Goal: Task Accomplishment & Management: Use online tool/utility

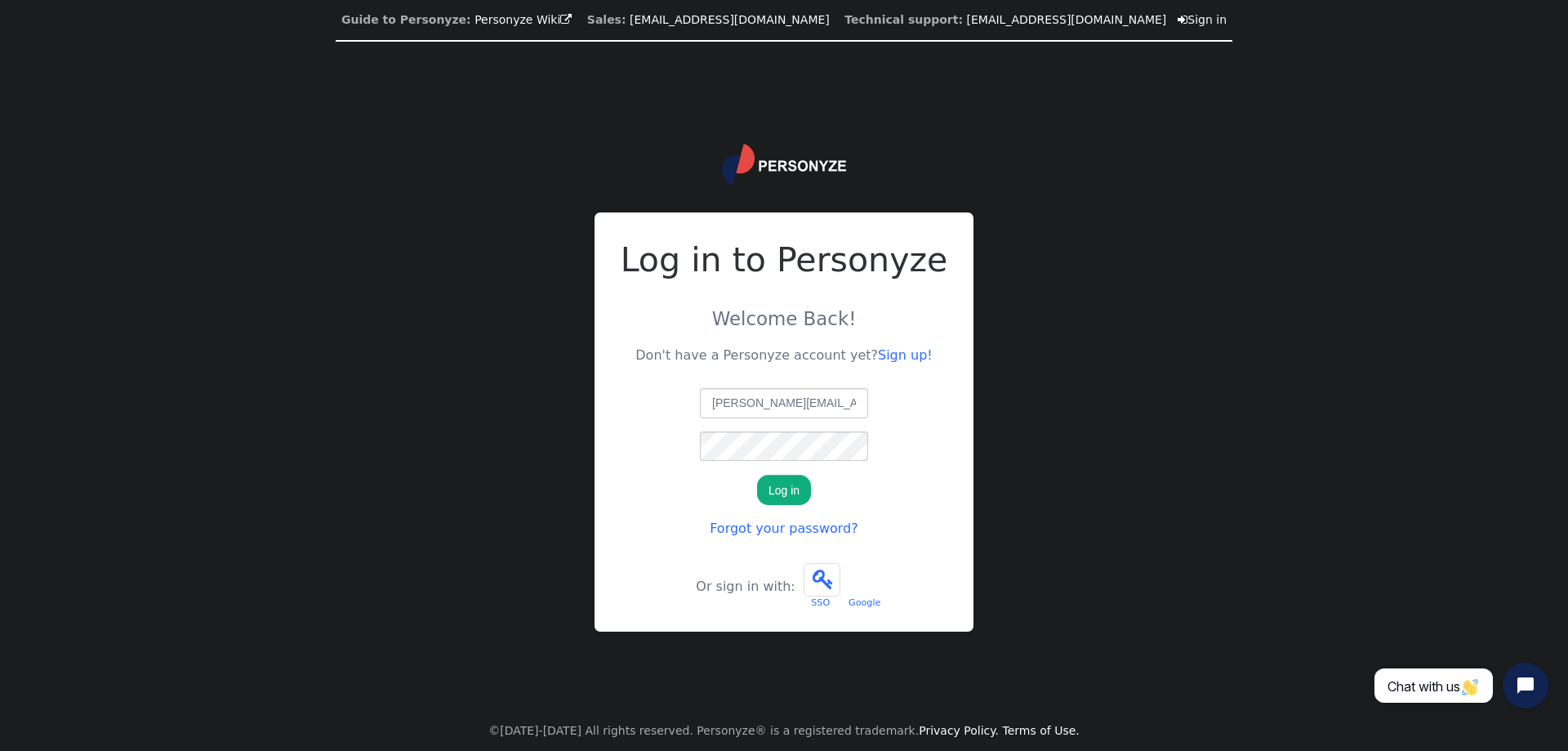
click at [792, 494] on button "Log in" at bounding box center [784, 489] width 54 height 29
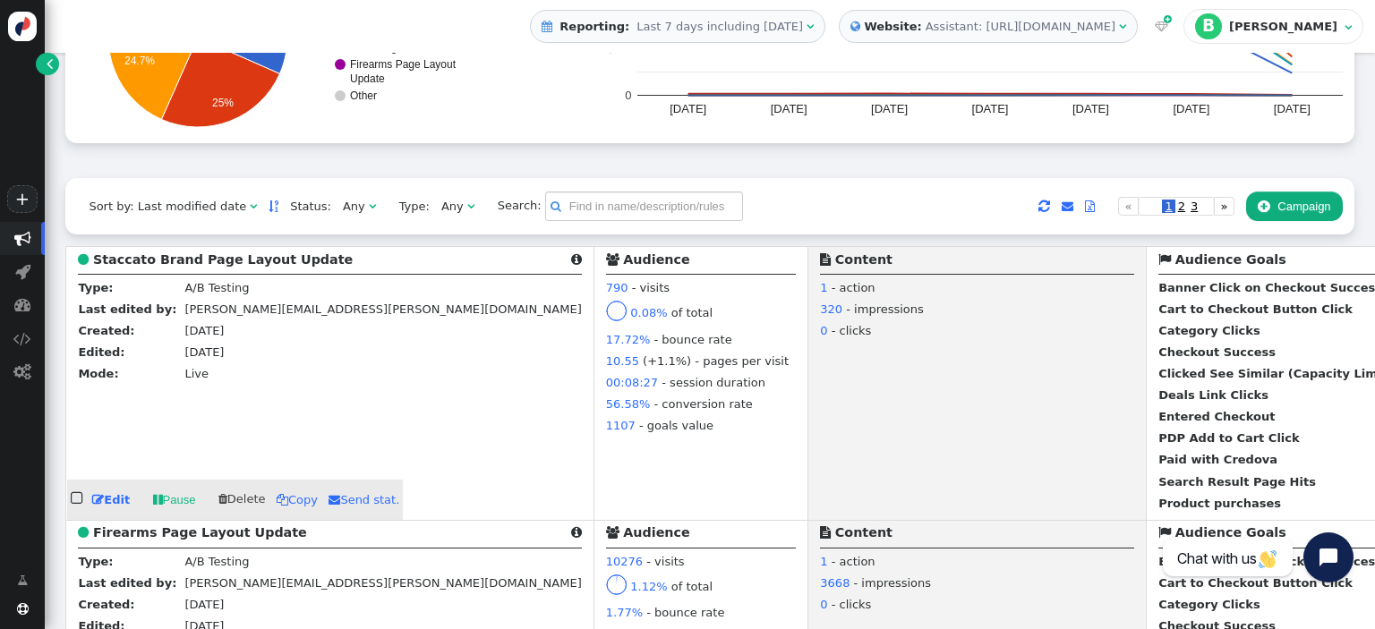
scroll to position [392, 0]
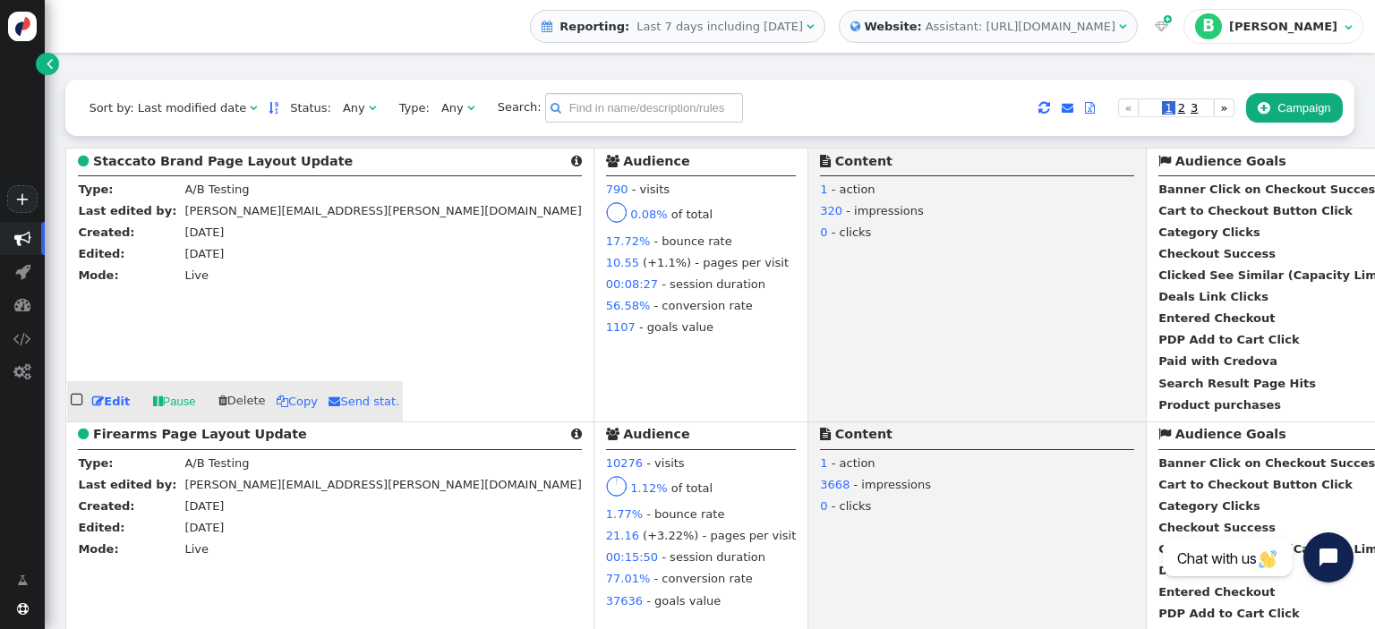
click at [205, 161] on b "Staccato Brand Page Layout Update" at bounding box center [223, 161] width 260 height 14
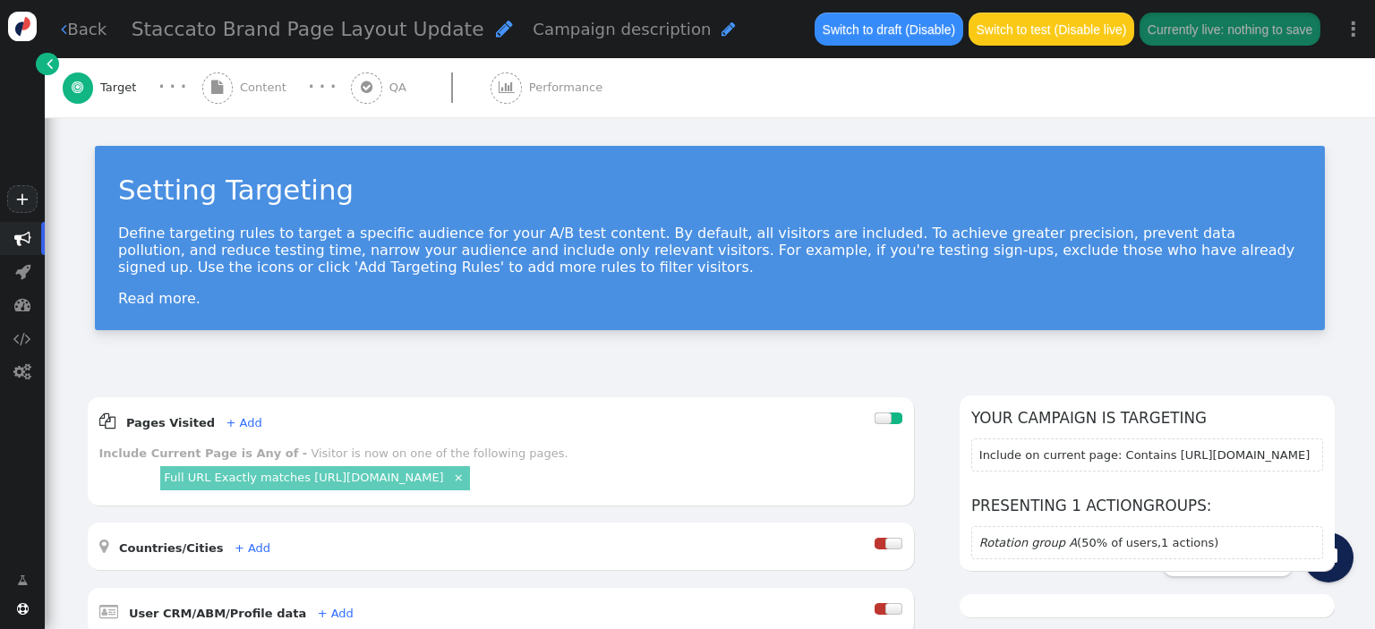
click at [529, 91] on span "Performance" at bounding box center [569, 88] width 81 height 18
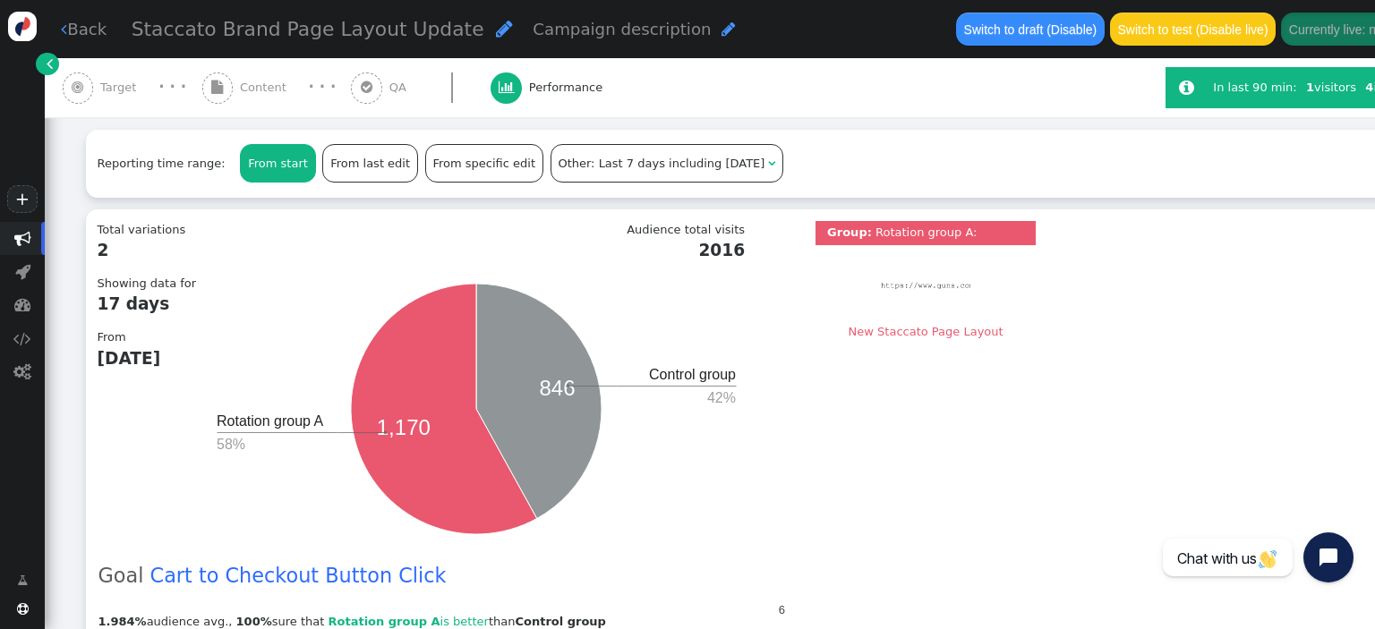
scroll to position [378, 0]
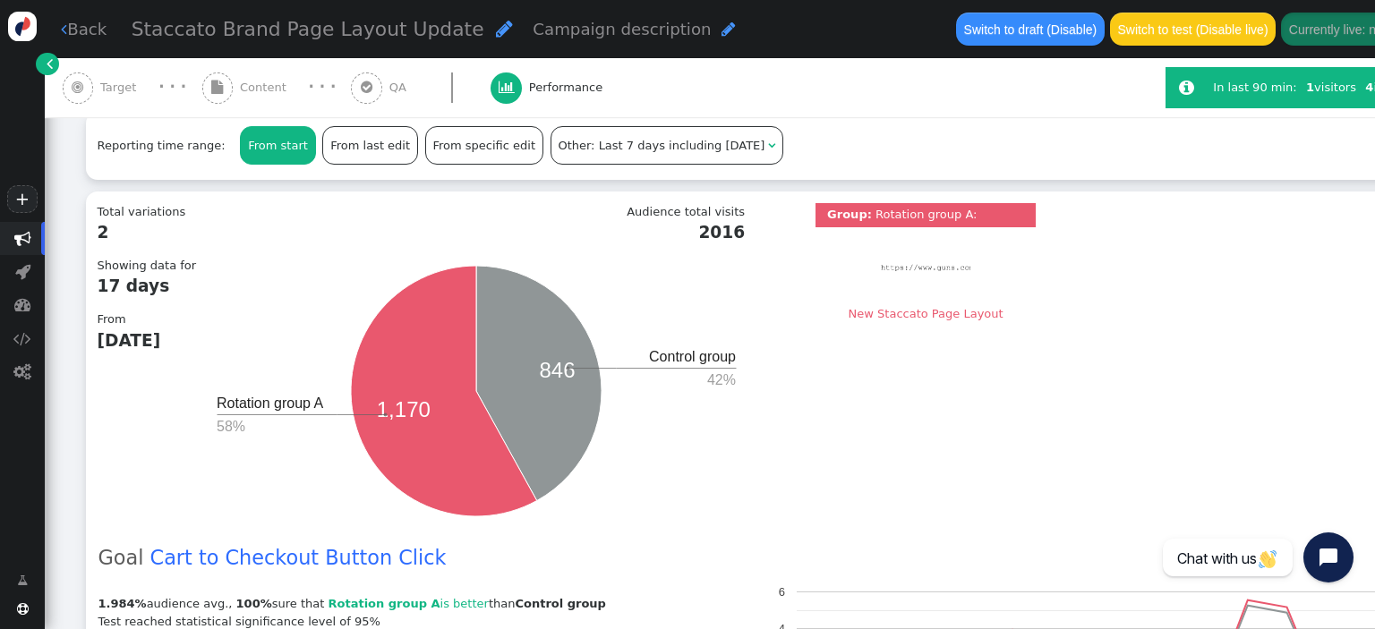
click at [637, 447] on icon "846 1,170 Control group 42% Rotation group A 58%" at bounding box center [476, 391] width 537 height 269
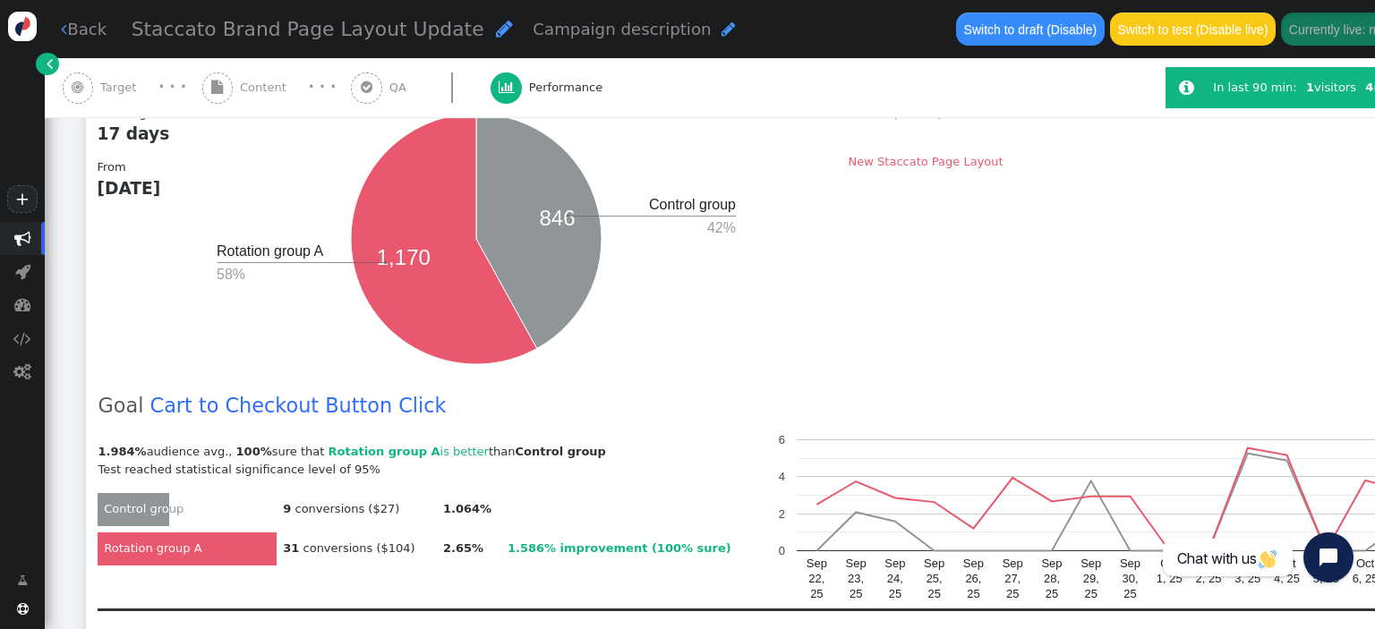
scroll to position [662, 0]
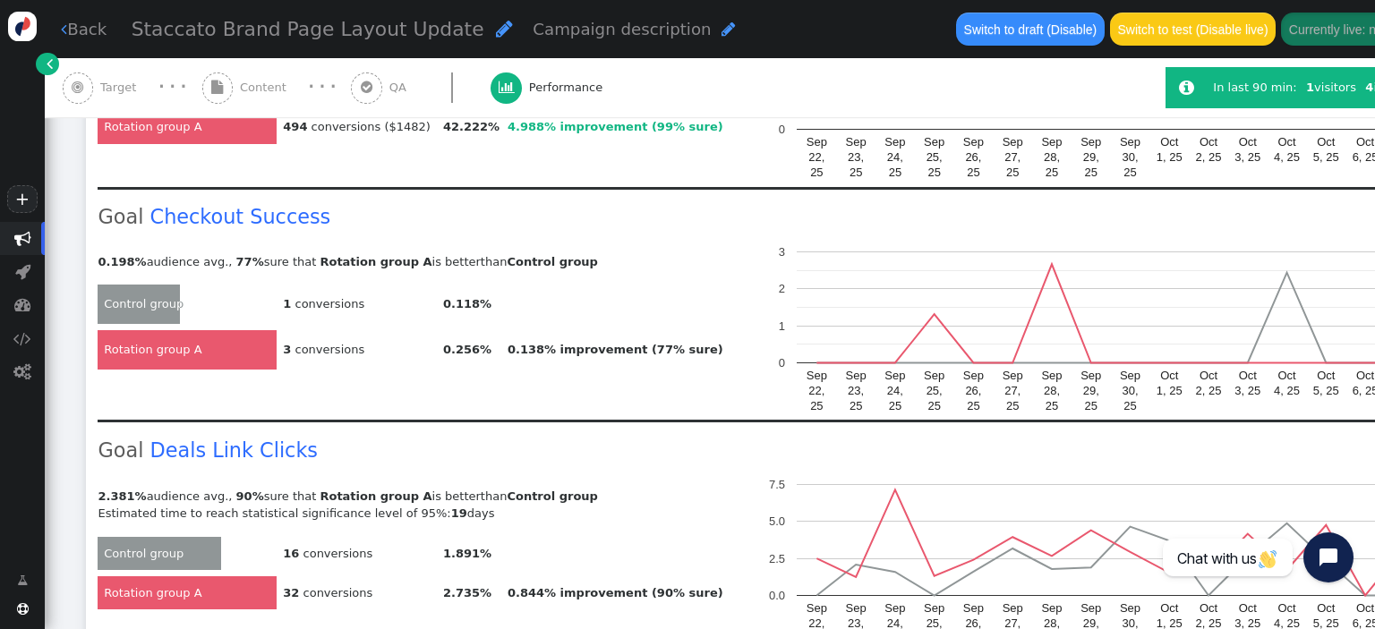
scroll to position [1323, 0]
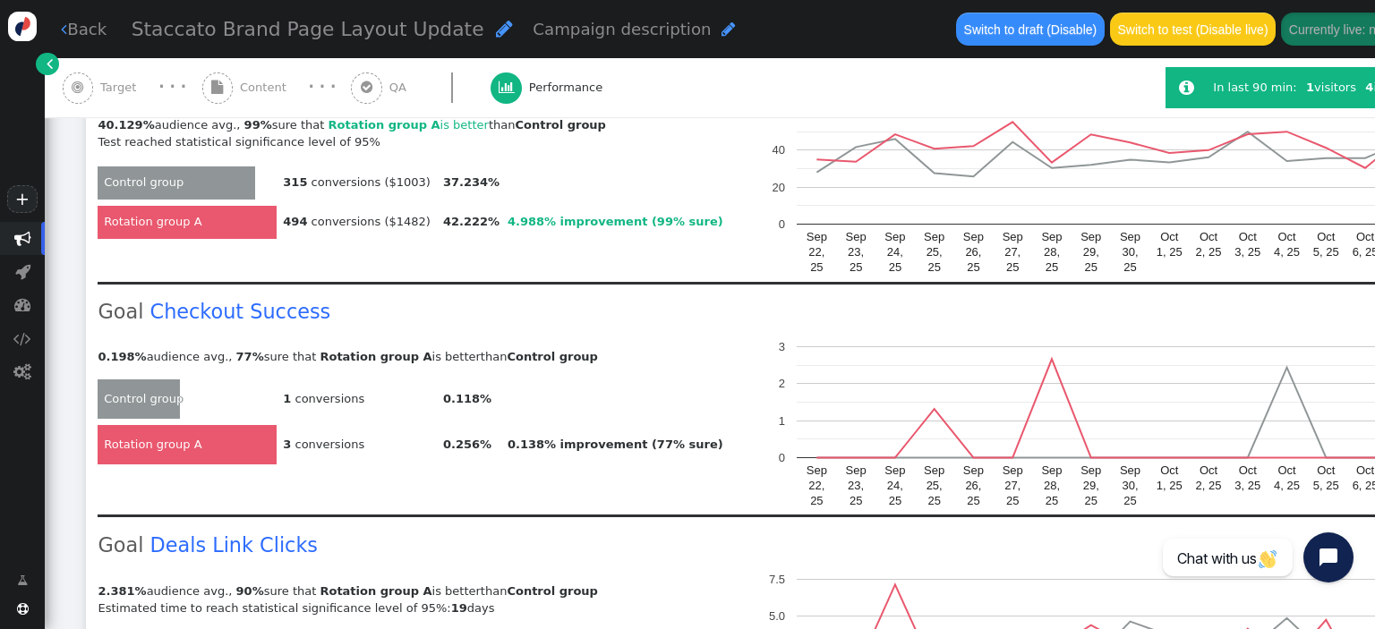
click at [636, 312] on td "Goal Checkout Success" at bounding box center [419, 313] width 643 height 44
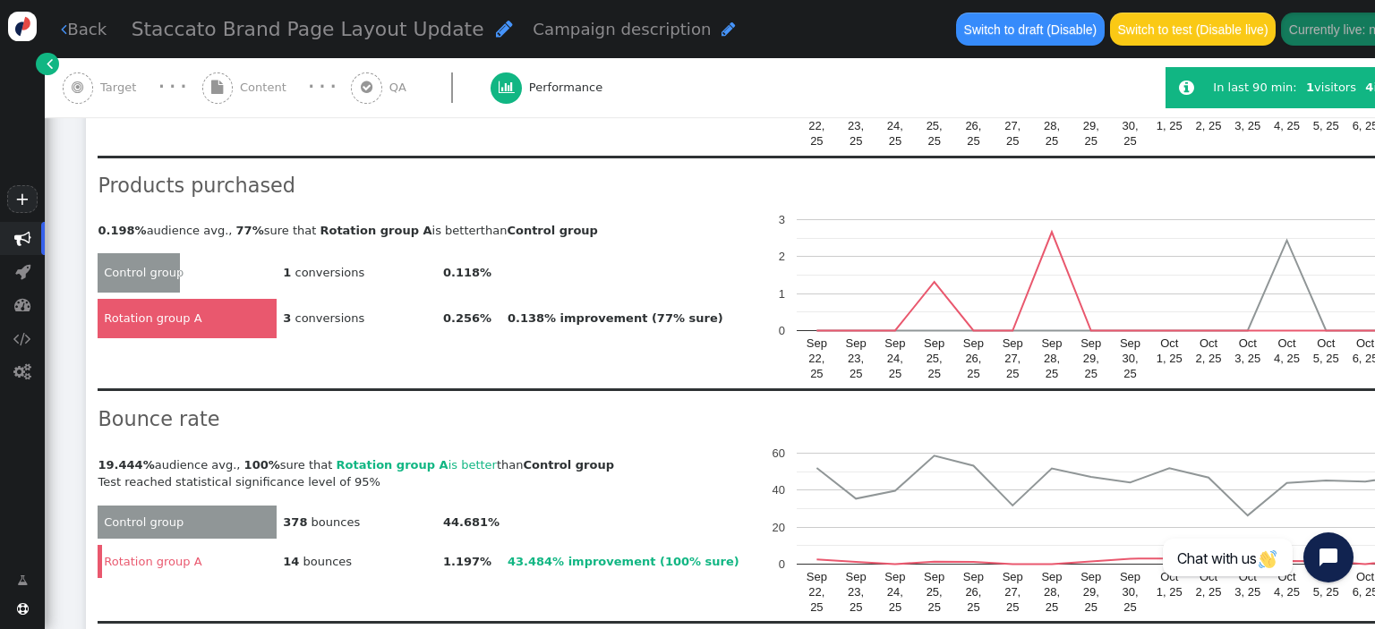
scroll to position [2458, 0]
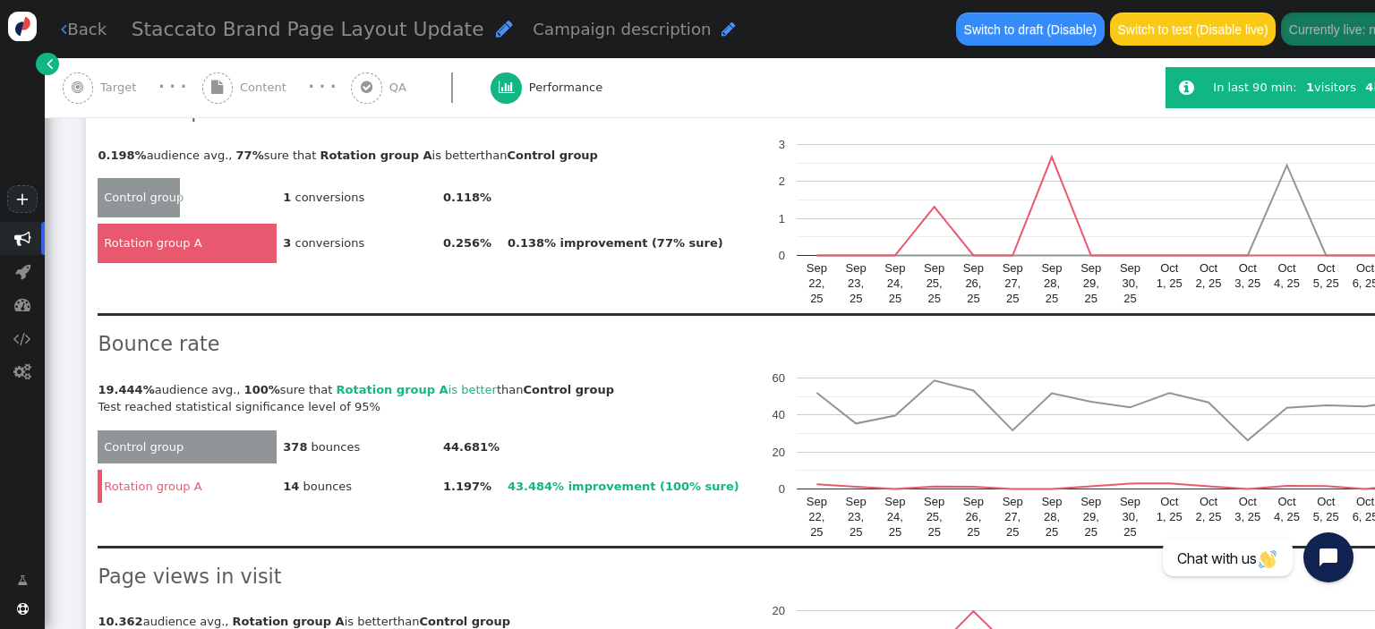
click at [89, 27] on link " Back" at bounding box center [84, 29] width 46 height 24
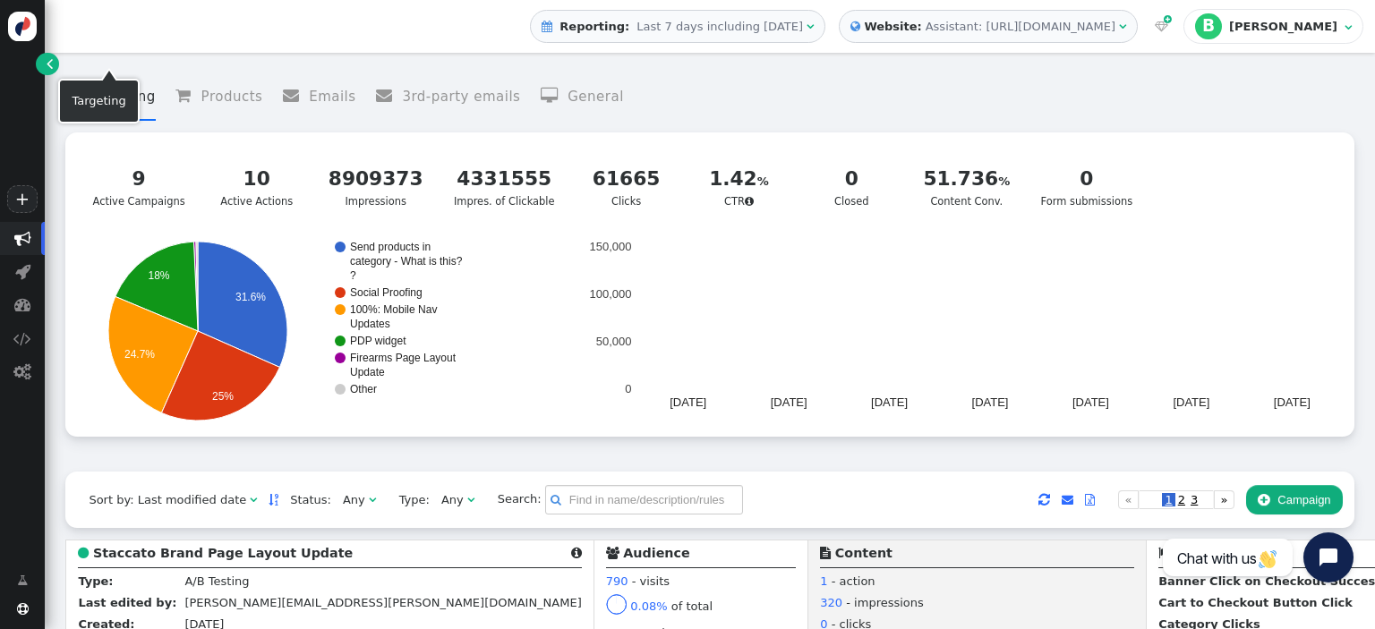
scroll to position [378, 0]
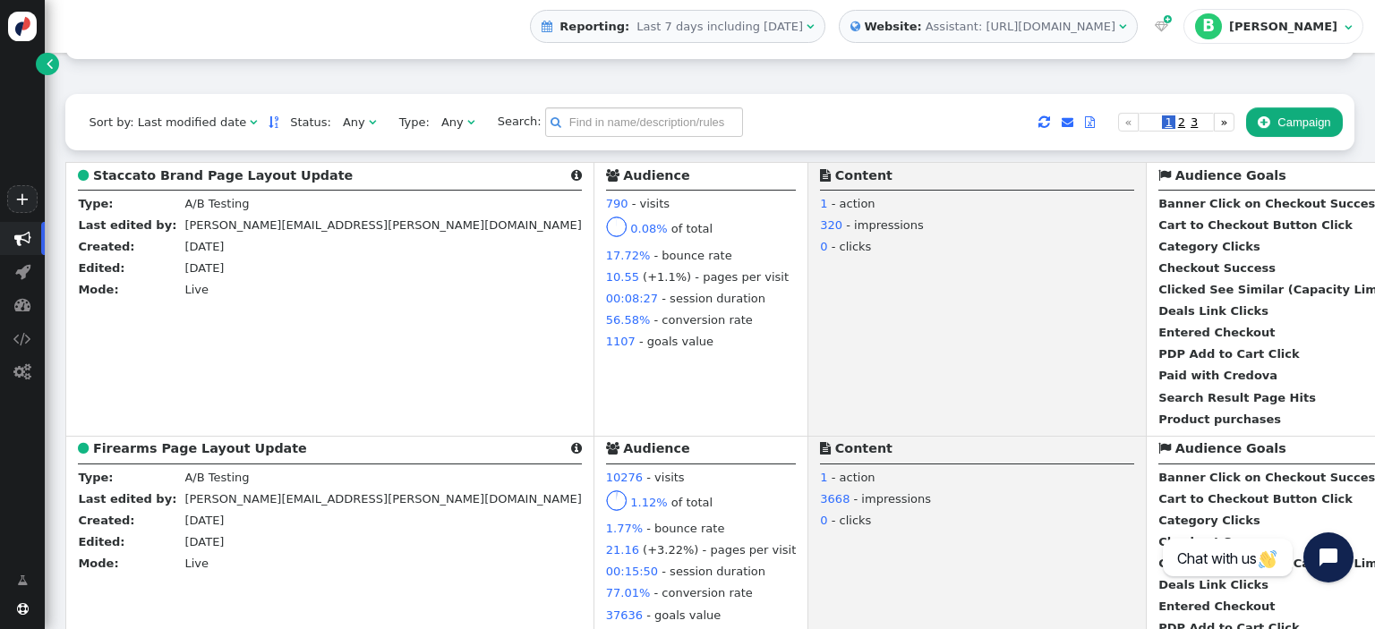
click at [167, 452] on b "Firearms Page Layout Update" at bounding box center [200, 448] width 214 height 14
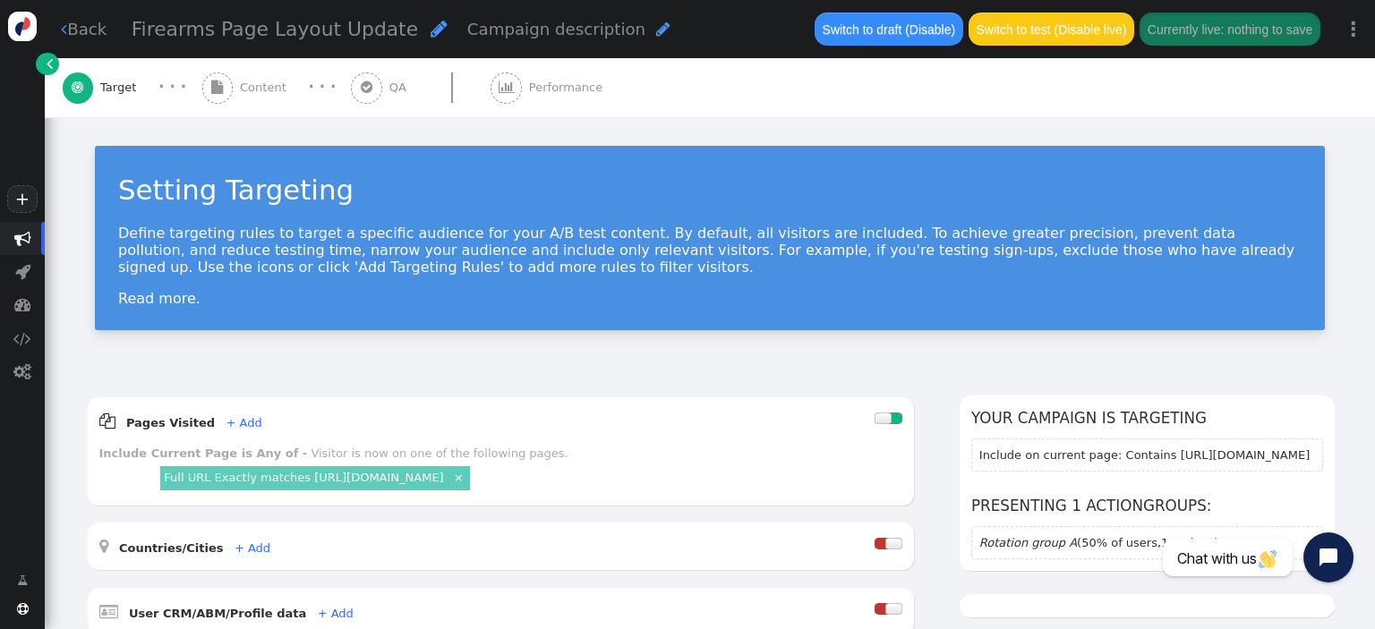
click at [554, 86] on span "Performance" at bounding box center [569, 88] width 81 height 18
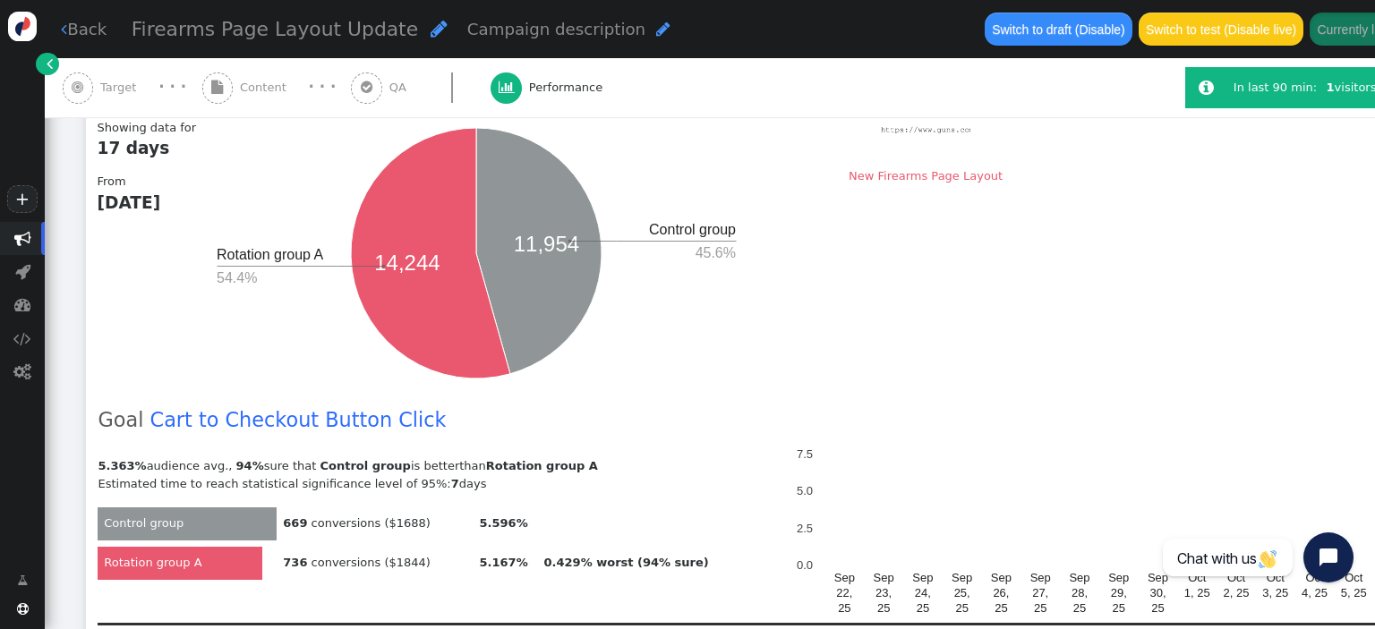
scroll to position [473, 0]
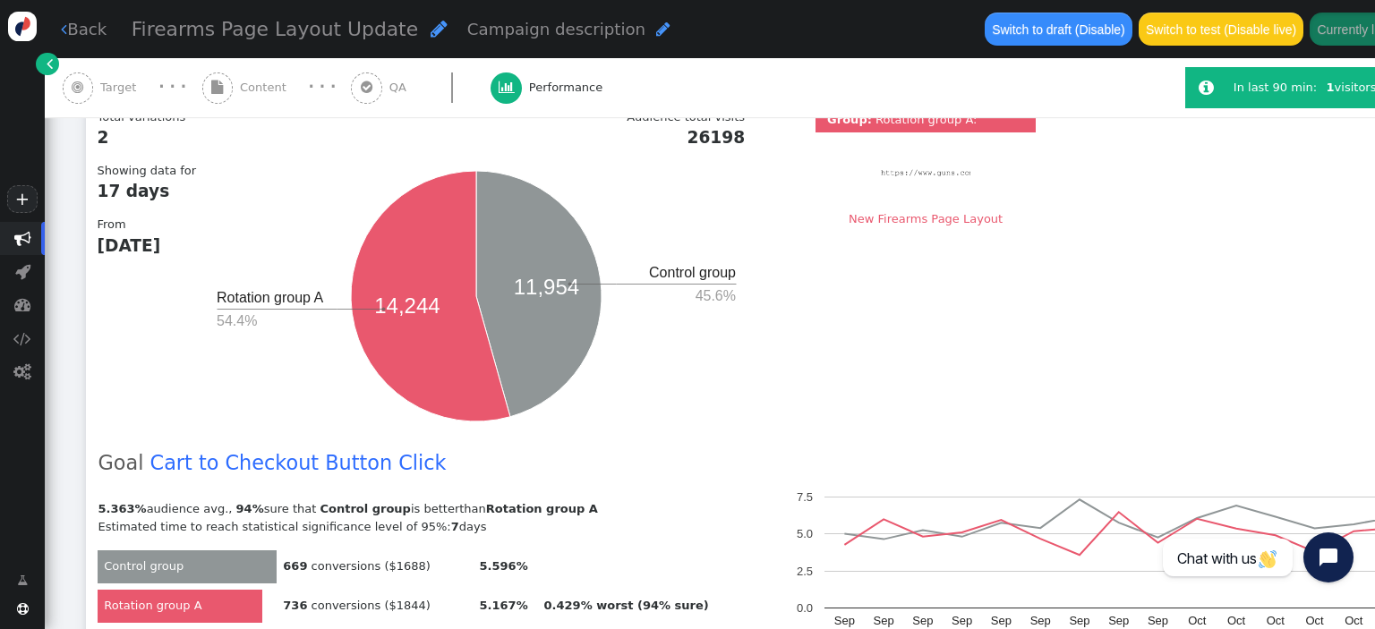
click at [697, 400] on icon "11,954 14,244 Control group 45.6% Rotation group A 54.4%" at bounding box center [476, 296] width 537 height 269
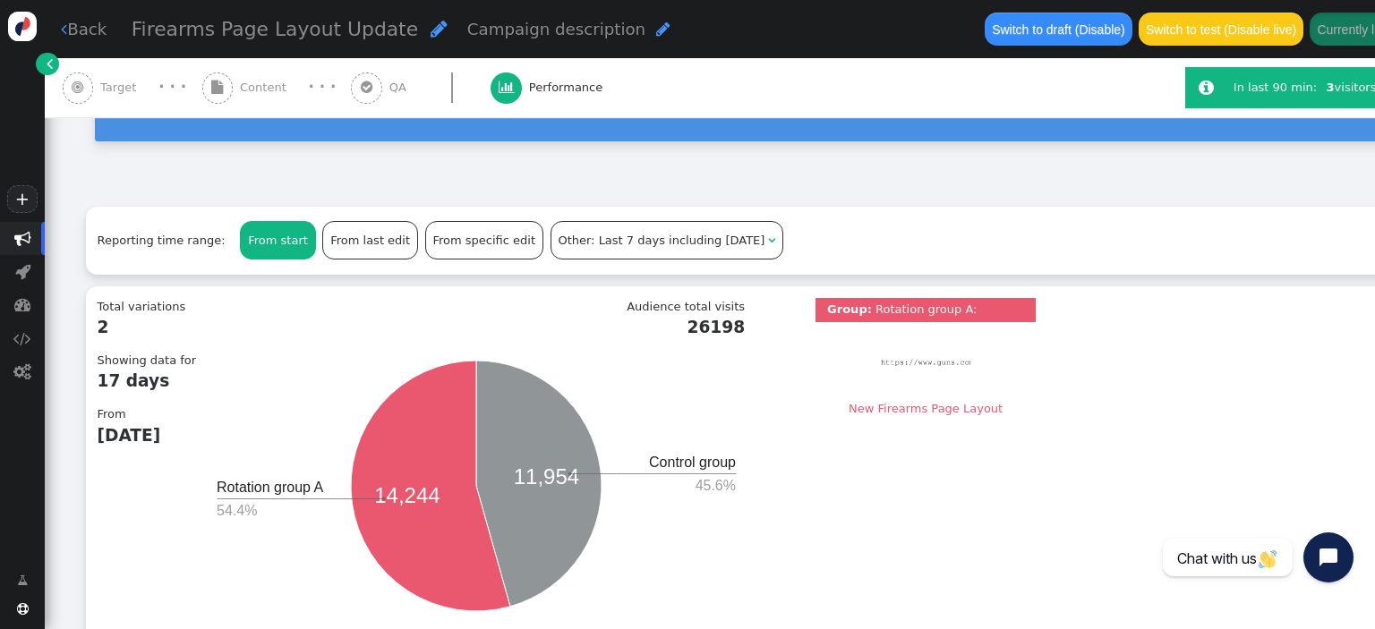
scroll to position [0, 0]
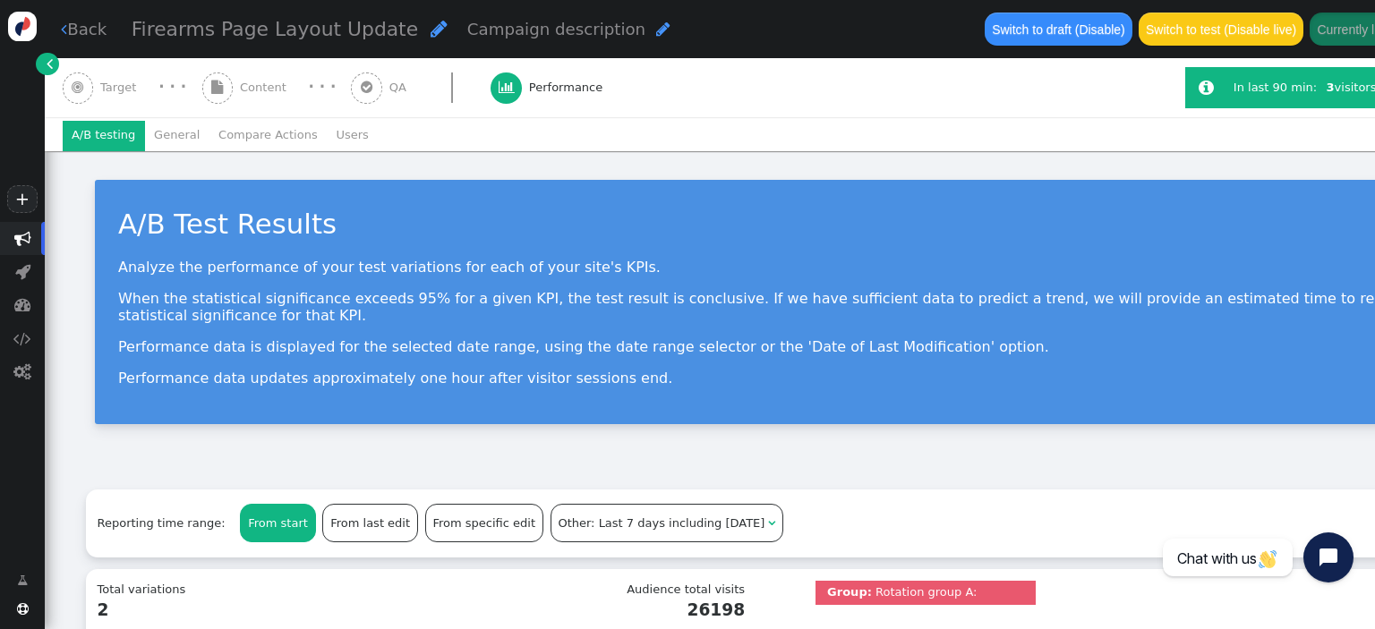
click at [711, 133] on menu "A/B testing General Compare Actions Users" at bounding box center [796, 136] width 1466 height 30
click at [792, 94] on div " Target · · ·  Content · · ·  QA  Performance" at bounding box center [616, 87] width 1106 height 59
click at [753, 94] on div " Target · · ·  Content · · ·  QA  Performance" at bounding box center [616, 87] width 1106 height 59
click at [98, 23] on link " Back" at bounding box center [84, 29] width 46 height 24
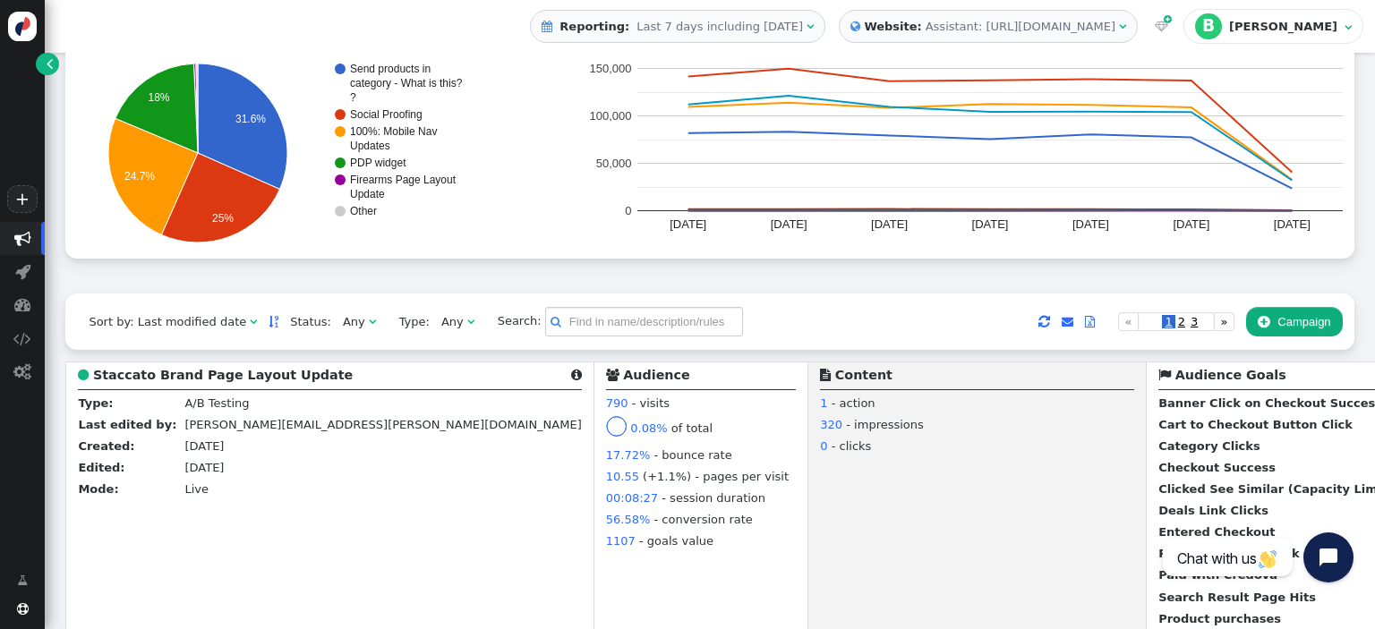
scroll to position [189, 0]
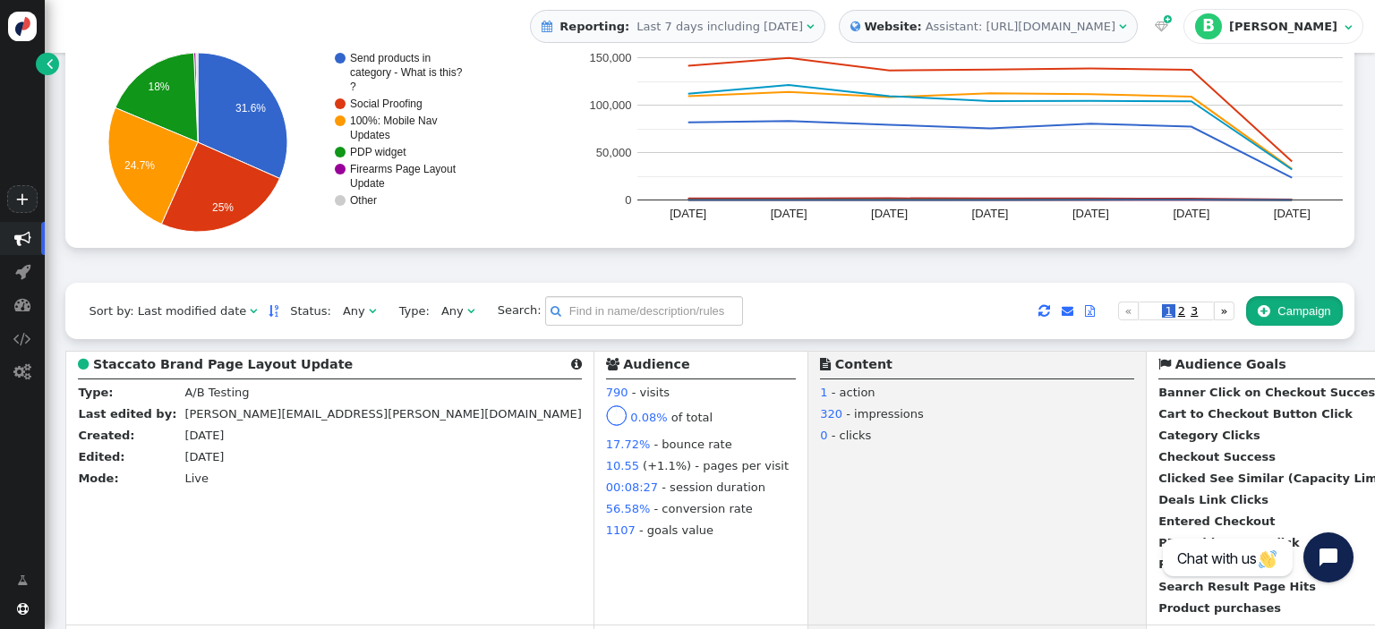
click at [1273, 304] on button " Campaign" at bounding box center [1294, 311] width 97 height 30
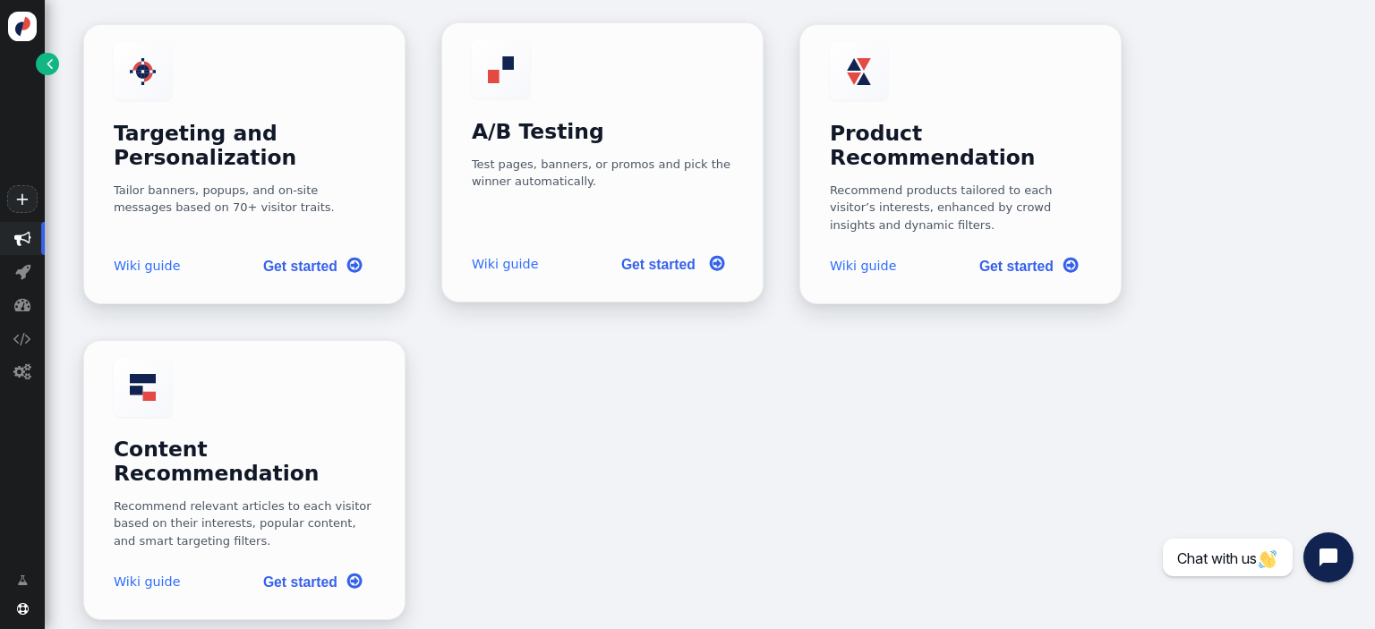
click at [612, 120] on h3 "A/B Testing" at bounding box center [603, 132] width 262 height 24
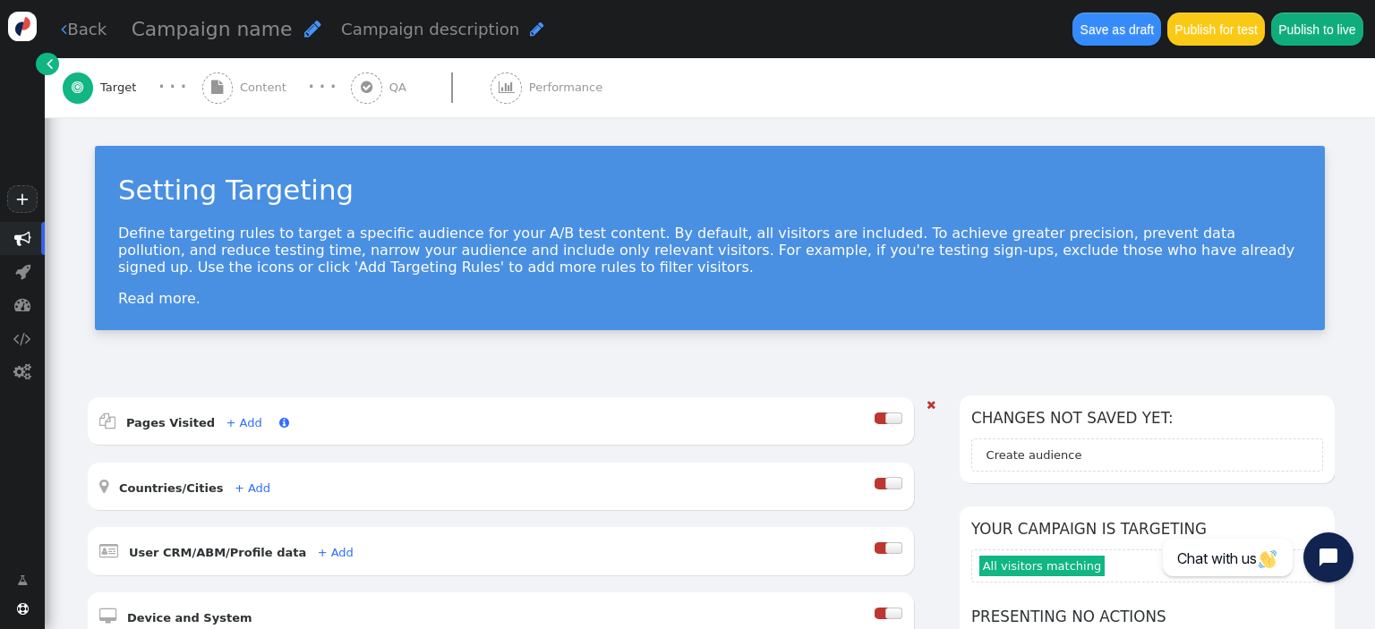
click at [230, 423] on link "+ Add" at bounding box center [244, 422] width 36 height 13
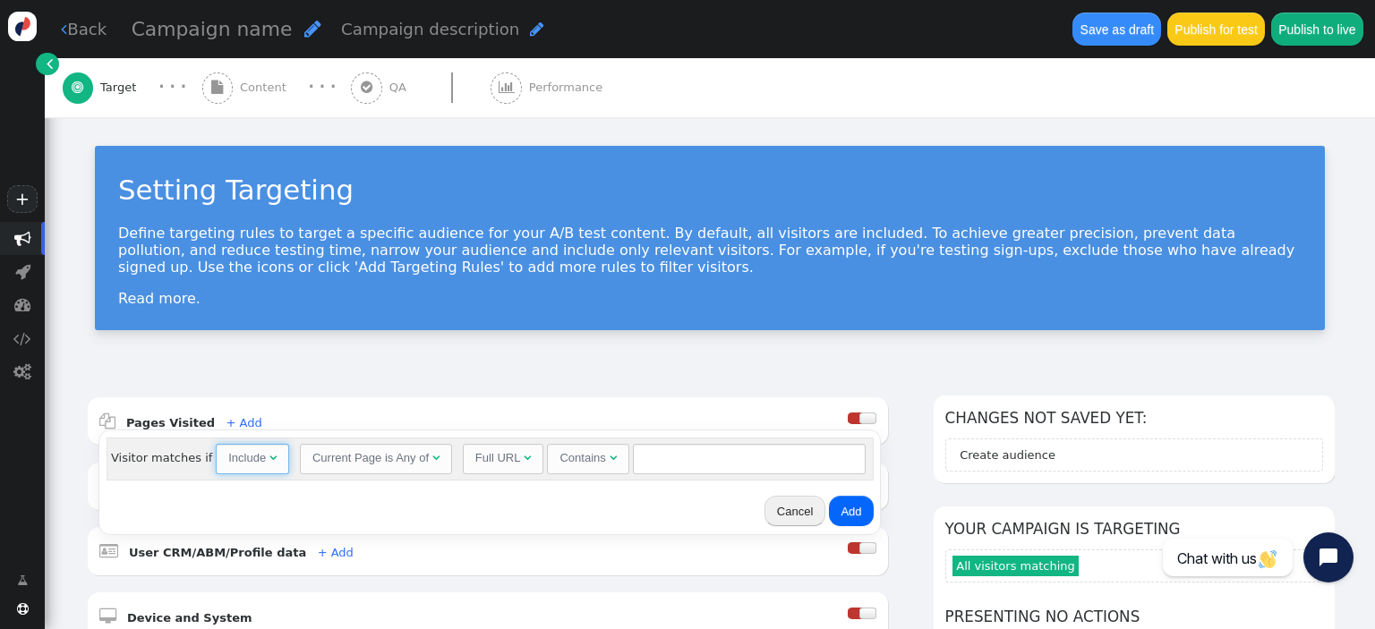
click at [269, 463] on span "" at bounding box center [272, 458] width 7 height 12
click at [331, 462] on div "Current Page is Any of" at bounding box center [370, 458] width 116 height 18
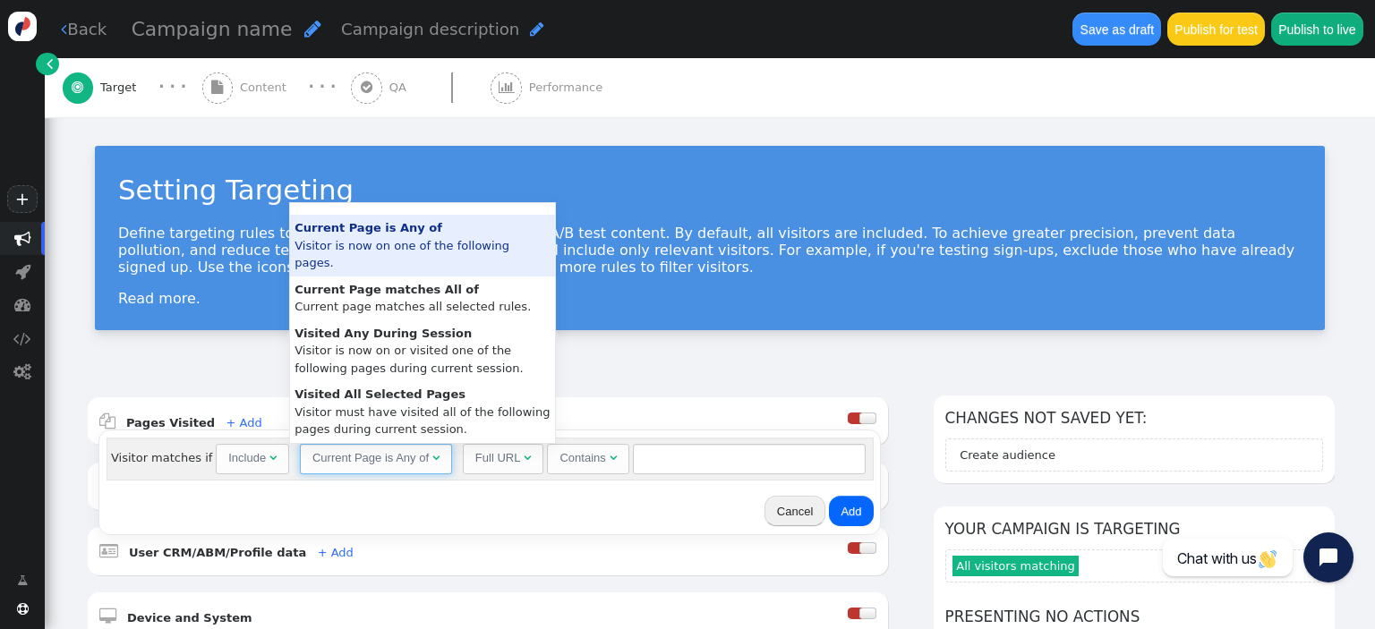
click at [585, 460] on div "Contains" at bounding box center [583, 458] width 46 height 18
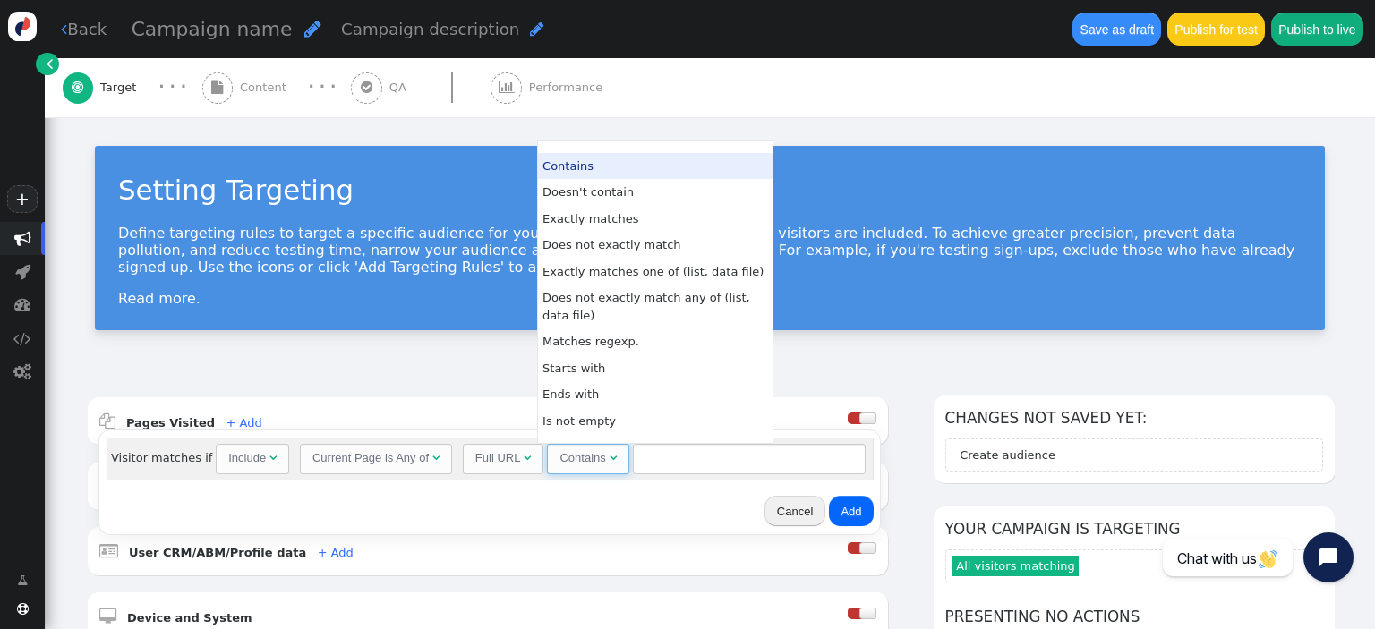
click at [586, 460] on div "Contains" at bounding box center [583, 458] width 46 height 18
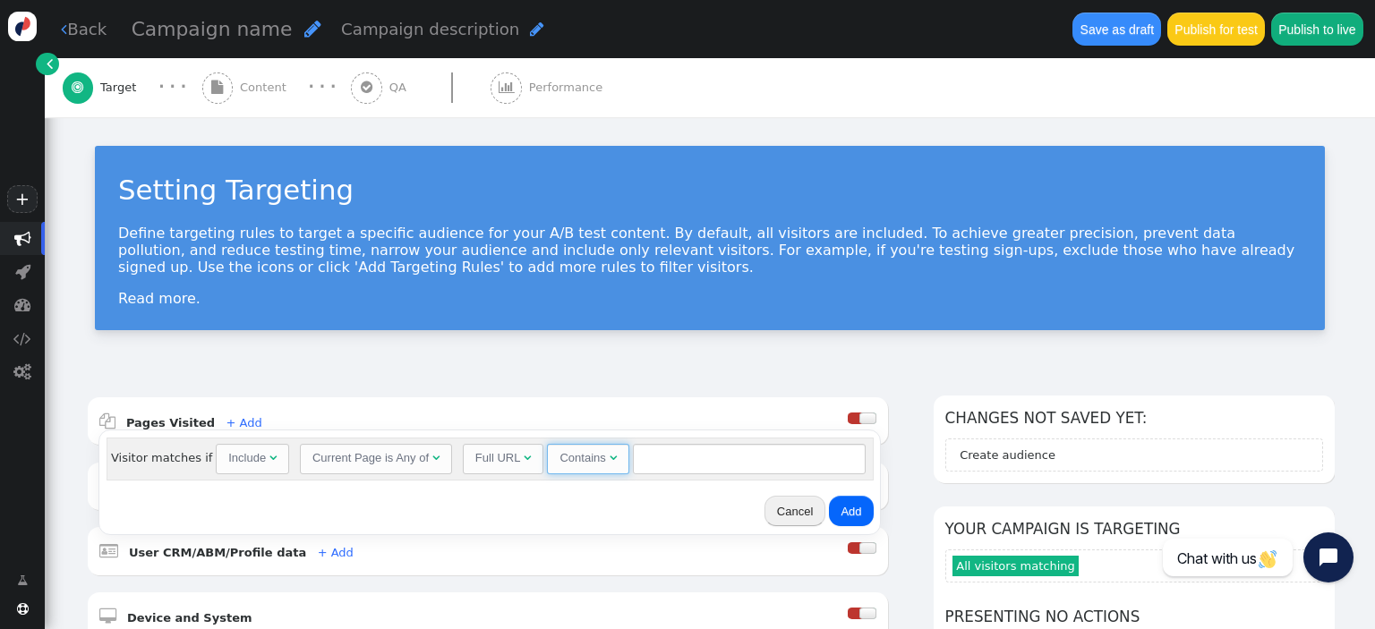
click at [588, 459] on div "Contains" at bounding box center [583, 458] width 46 height 18
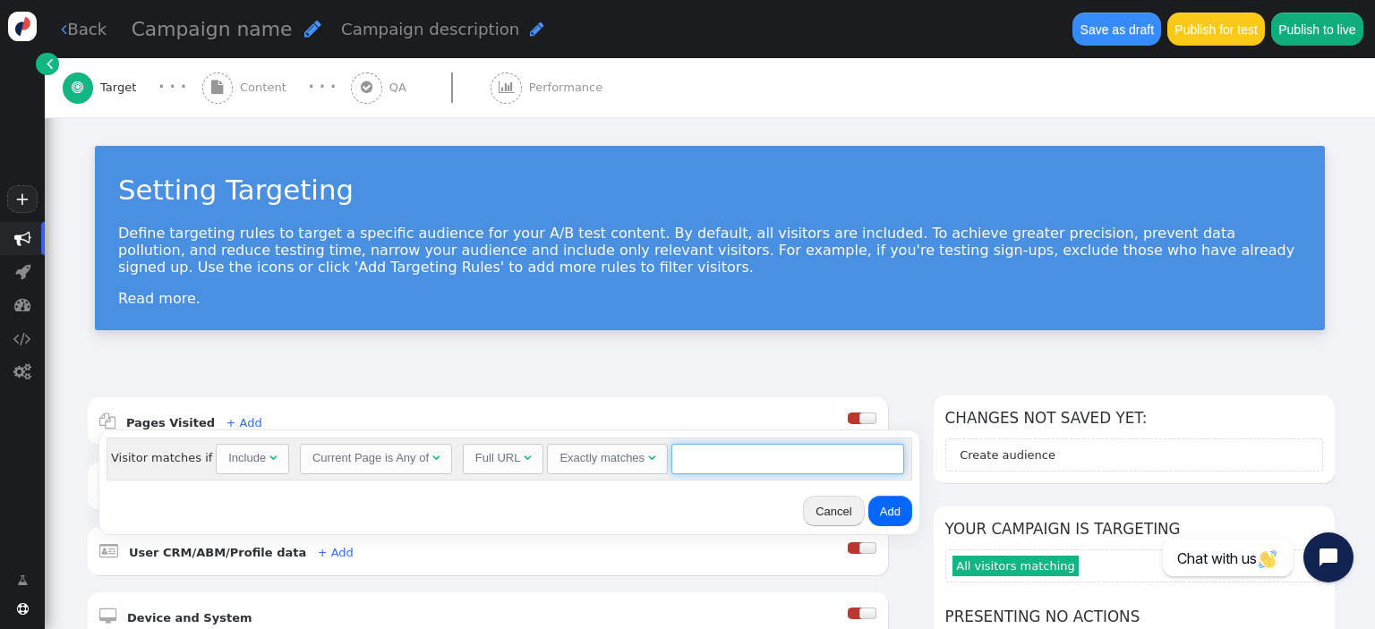
click at [691, 462] on input "text" at bounding box center [787, 459] width 233 height 30
paste input "[URL][DOMAIN_NAME]"
click at [790, 460] on input "[URL][DOMAIN_NAME]" at bounding box center [787, 459] width 233 height 30
type input "[URL][DOMAIN_NAME]"
click at [879, 509] on button "Add" at bounding box center [890, 511] width 44 height 30
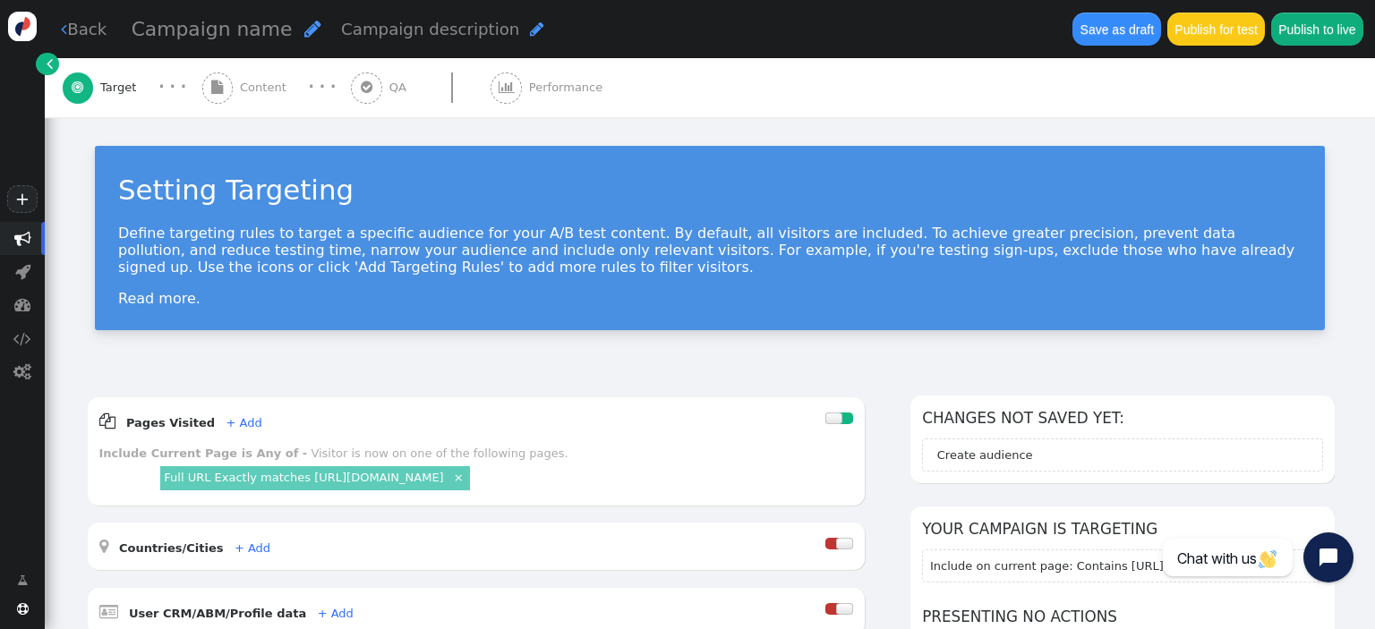
click at [278, 31] on div "Campaign name " at bounding box center [227, 29] width 191 height 30
click at [245, 32] on input "text" at bounding box center [224, 29] width 184 height 30
type input "KelTec Brand Page Layout Update"
click at [660, 131] on div "Setting Targeting Define targeting rules to target a specific audience for your…" at bounding box center [710, 244] width 1330 height 255
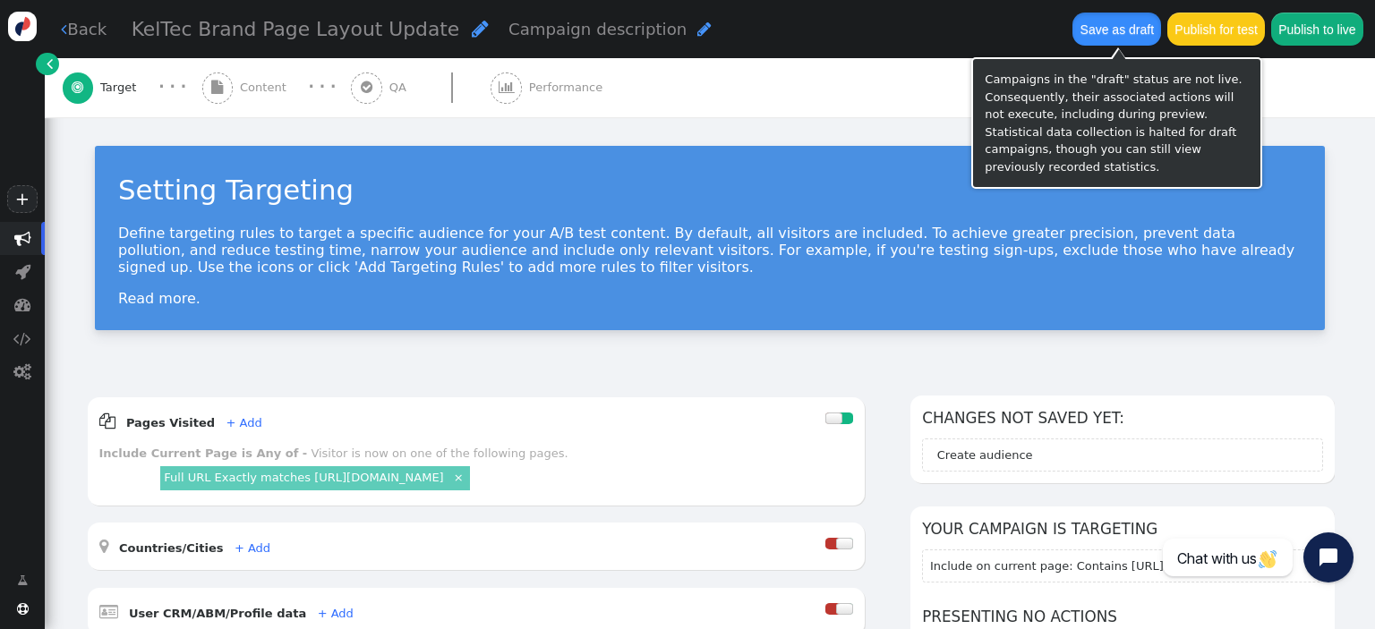
click at [1114, 27] on button "Save as draft" at bounding box center [1117, 29] width 89 height 32
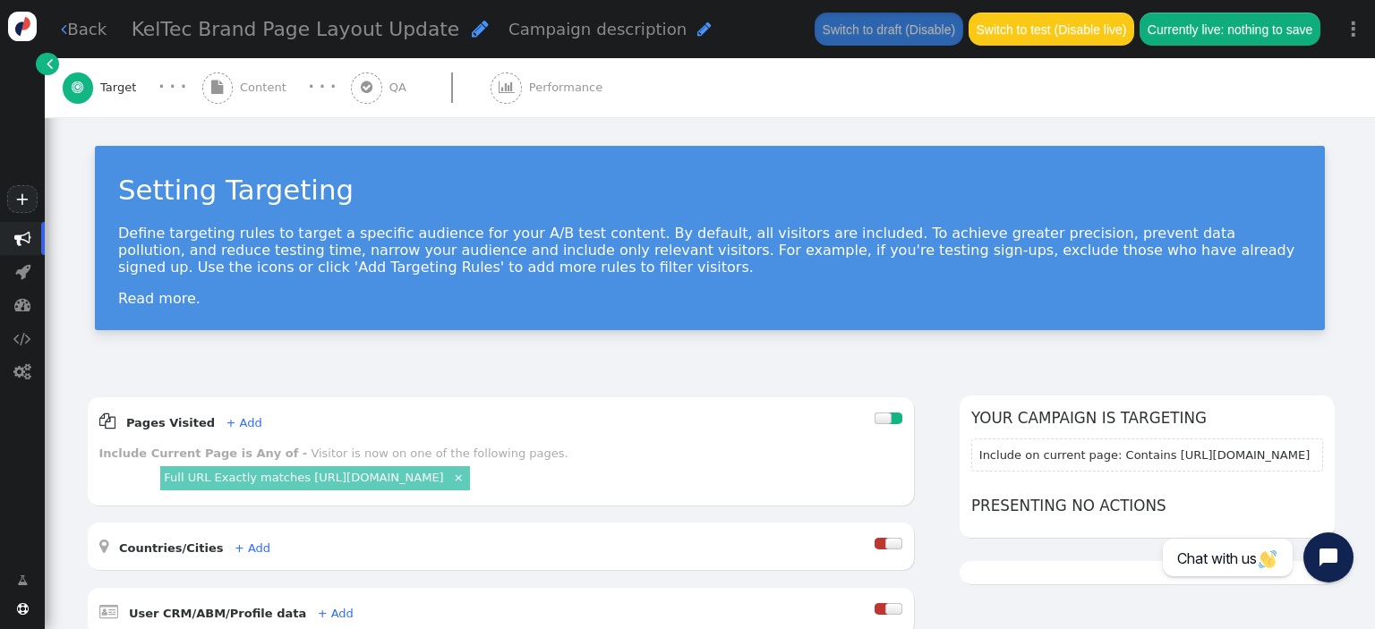
click at [253, 81] on span "Content" at bounding box center [267, 88] width 54 height 18
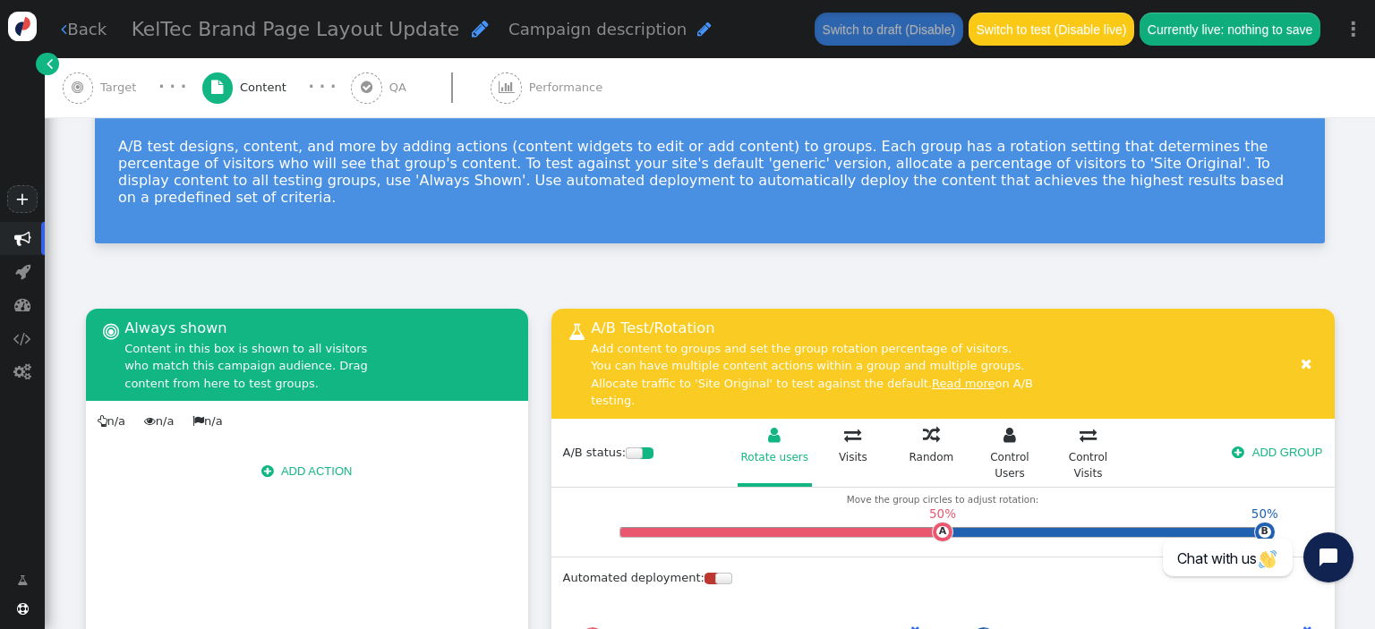
scroll to position [310, 0]
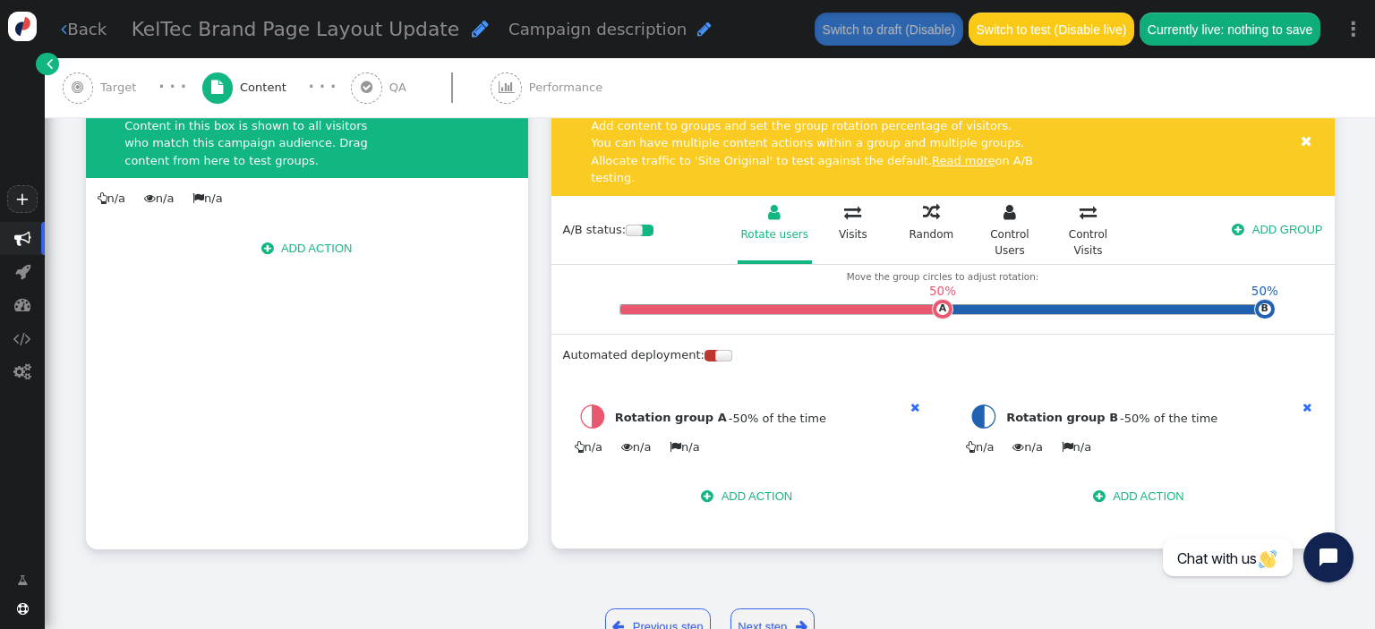
click at [1305, 402] on span "" at bounding box center [1307, 408] width 9 height 12
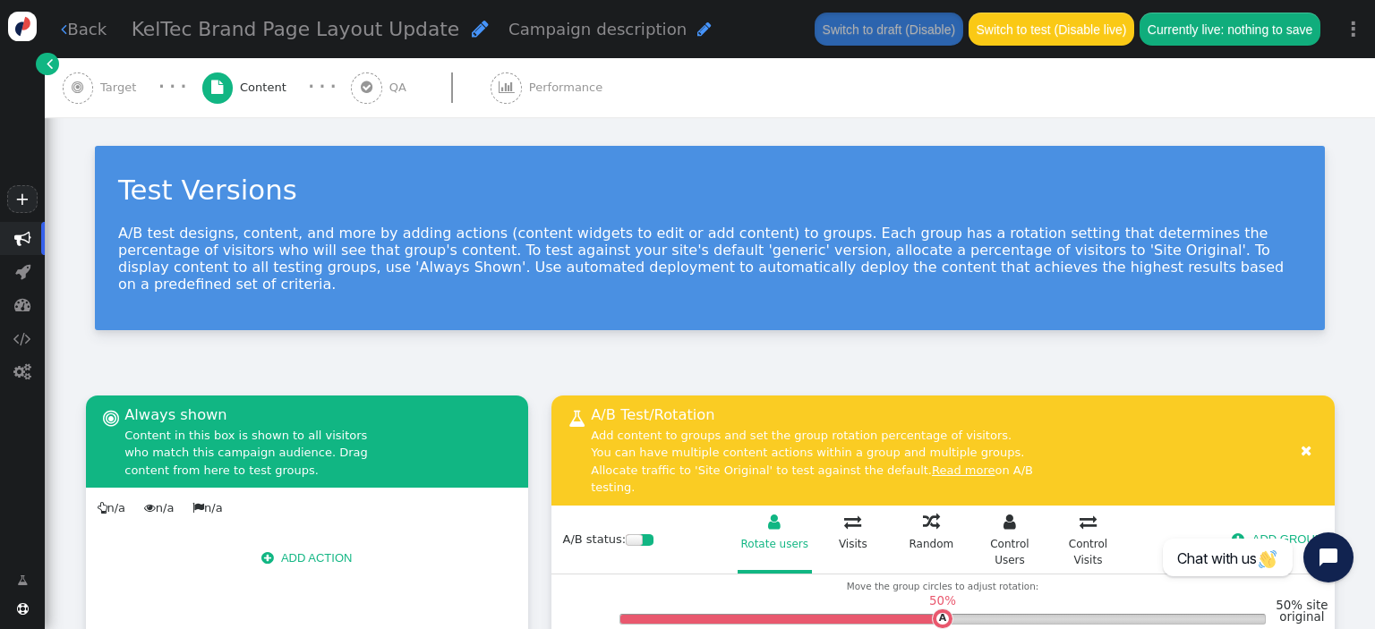
scroll to position [283, 0]
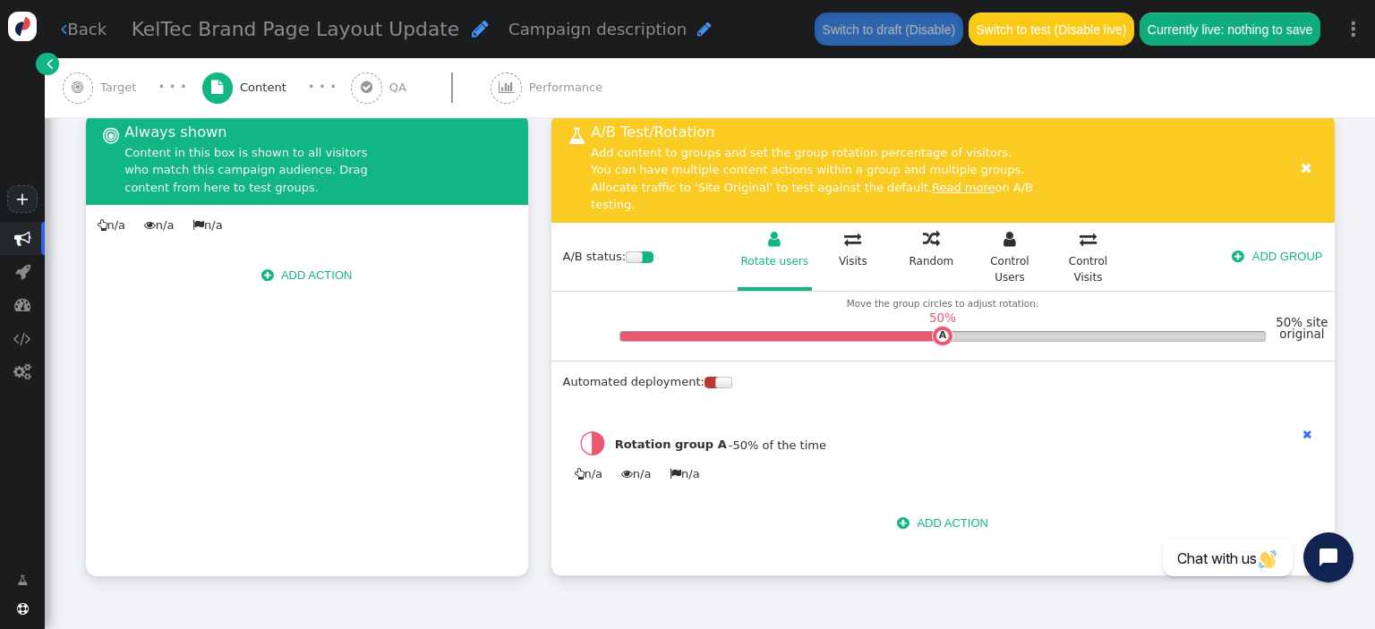
click at [942, 509] on button " ADD ACTION" at bounding box center [942, 524] width 115 height 30
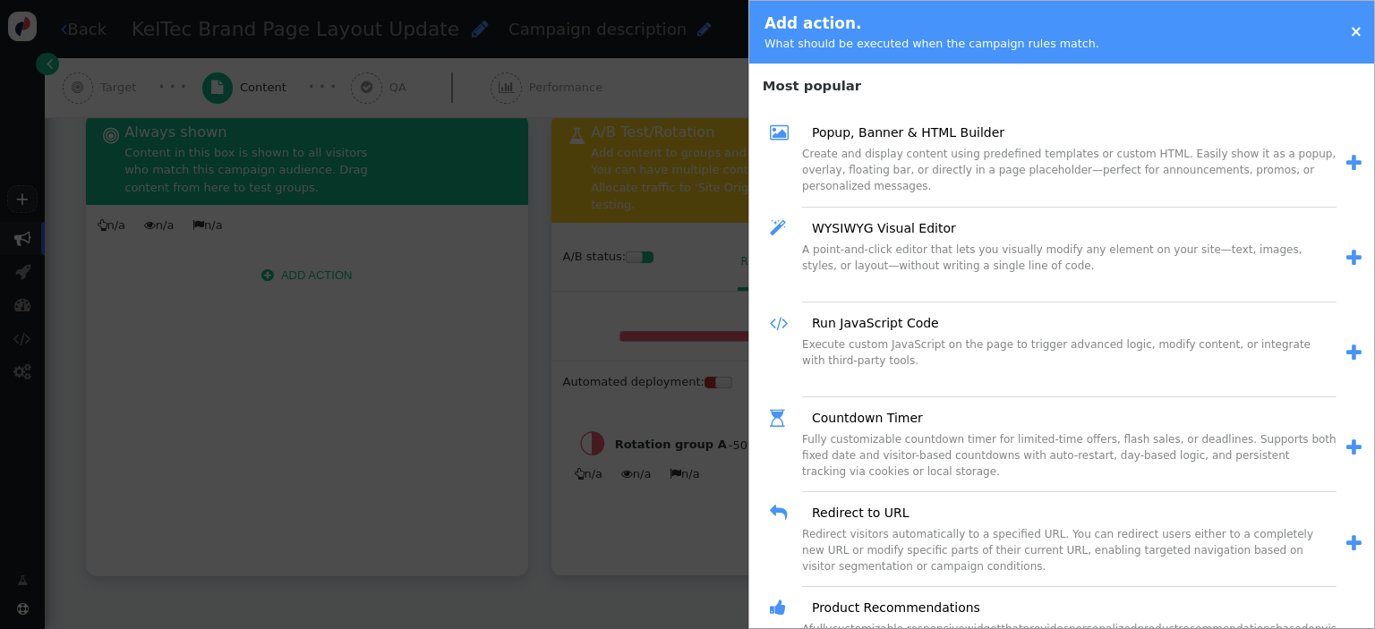
click at [1347, 535] on link "" at bounding box center [1349, 544] width 25 height 29
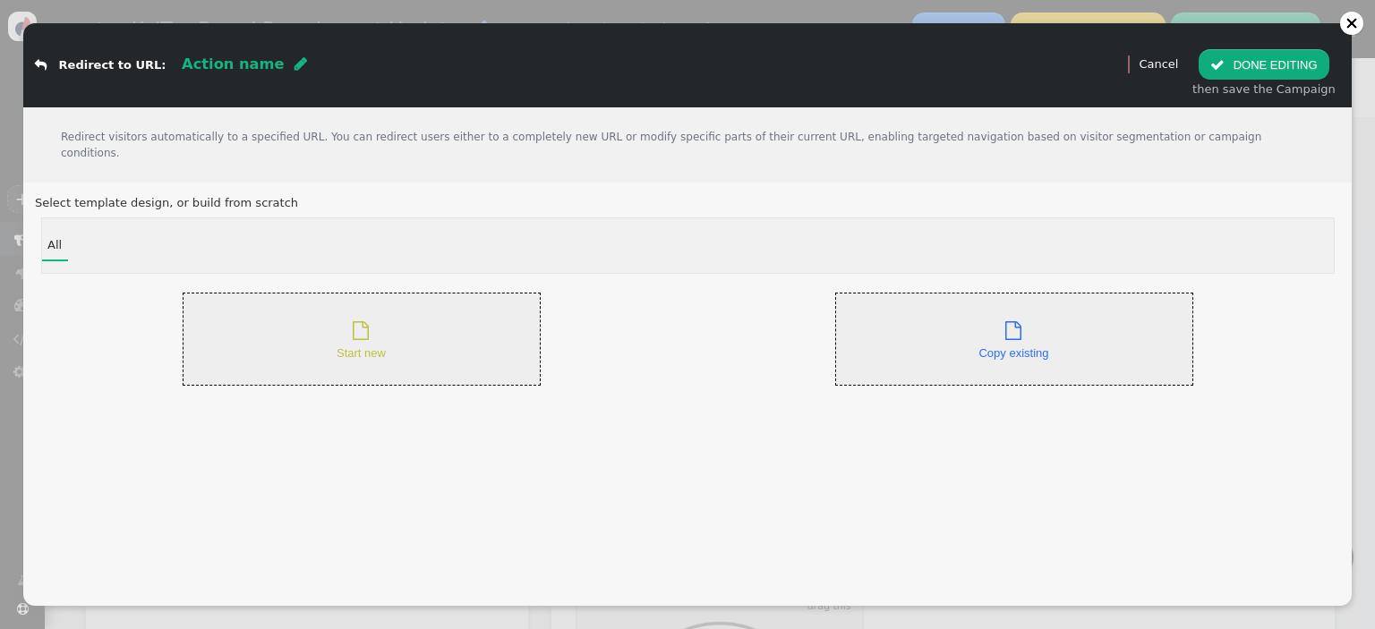
click at [363, 324] on div " Start new" at bounding box center [361, 340] width 49 height 46
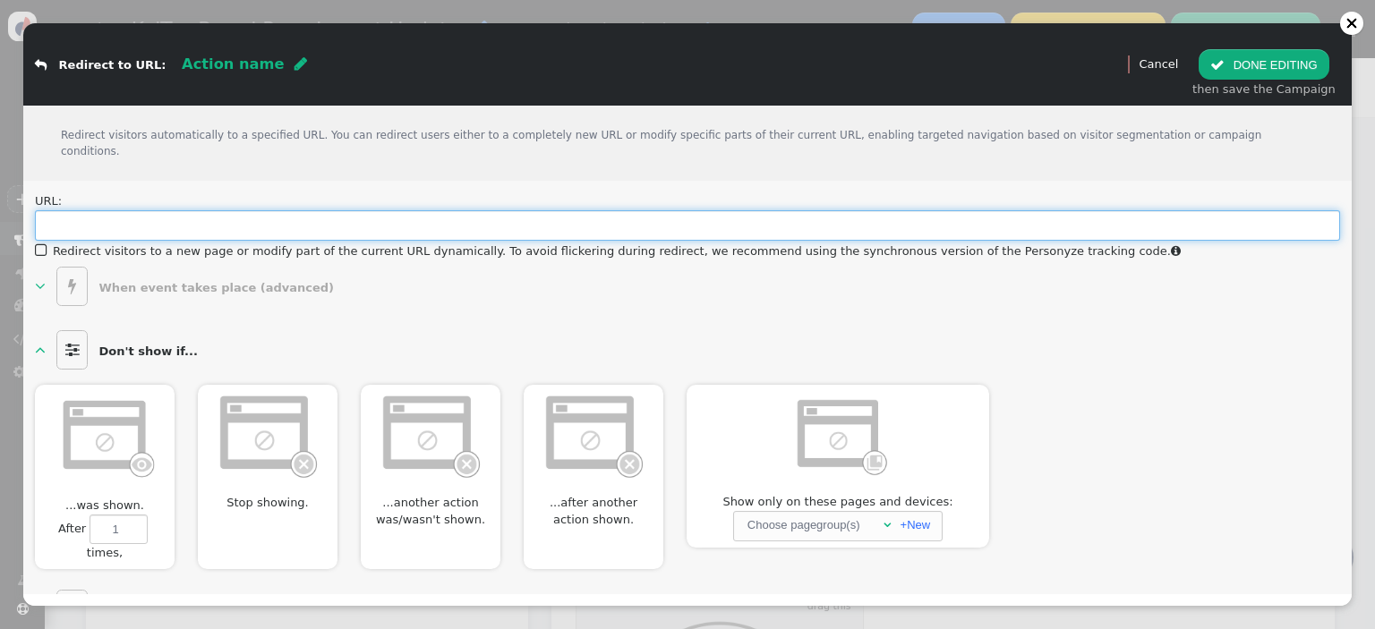
click at [222, 210] on input "text" at bounding box center [687, 225] width 1305 height 30
paste input "[URL][DOMAIN_NAME]"
type input "[URL][DOMAIN_NAME]"
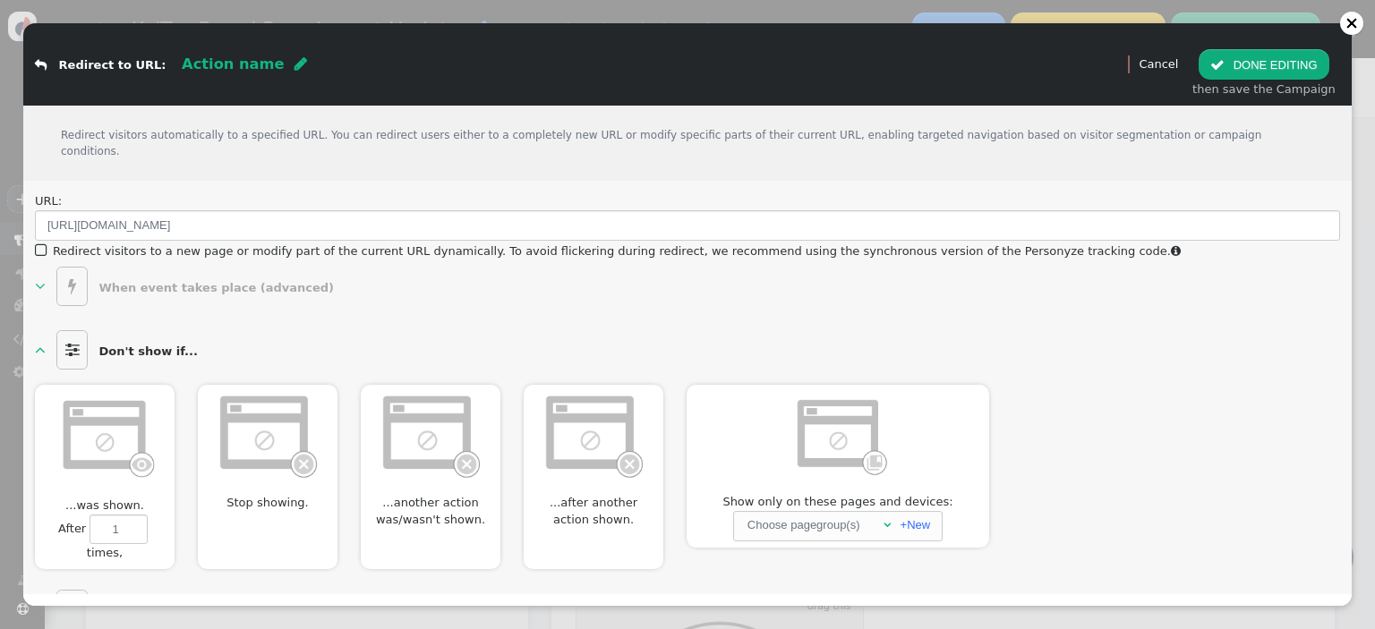
click at [295, 60] on span "" at bounding box center [301, 63] width 13 height 14
click at [256, 66] on input "text" at bounding box center [274, 64] width 184 height 30
click at [263, 70] on input "text" at bounding box center [274, 64] width 184 height 30
type input "New KelTec Brand Layout"
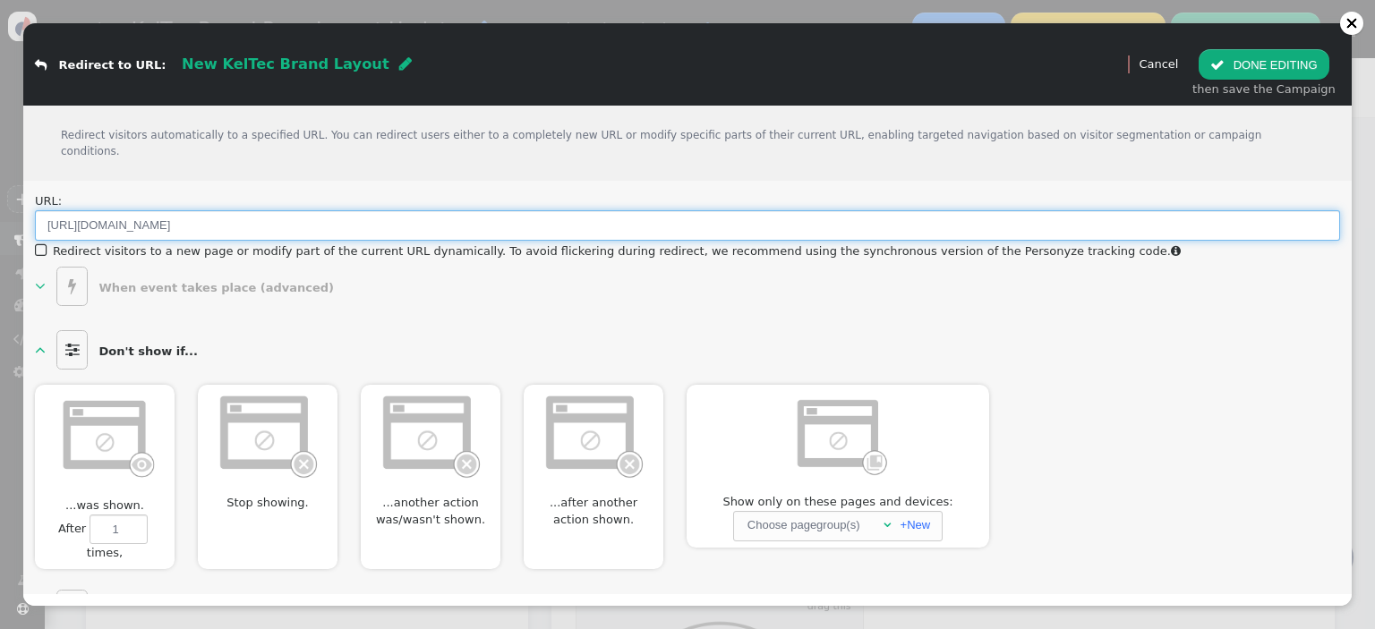
click at [367, 213] on input "[URL][DOMAIN_NAME]" at bounding box center [687, 225] width 1305 height 30
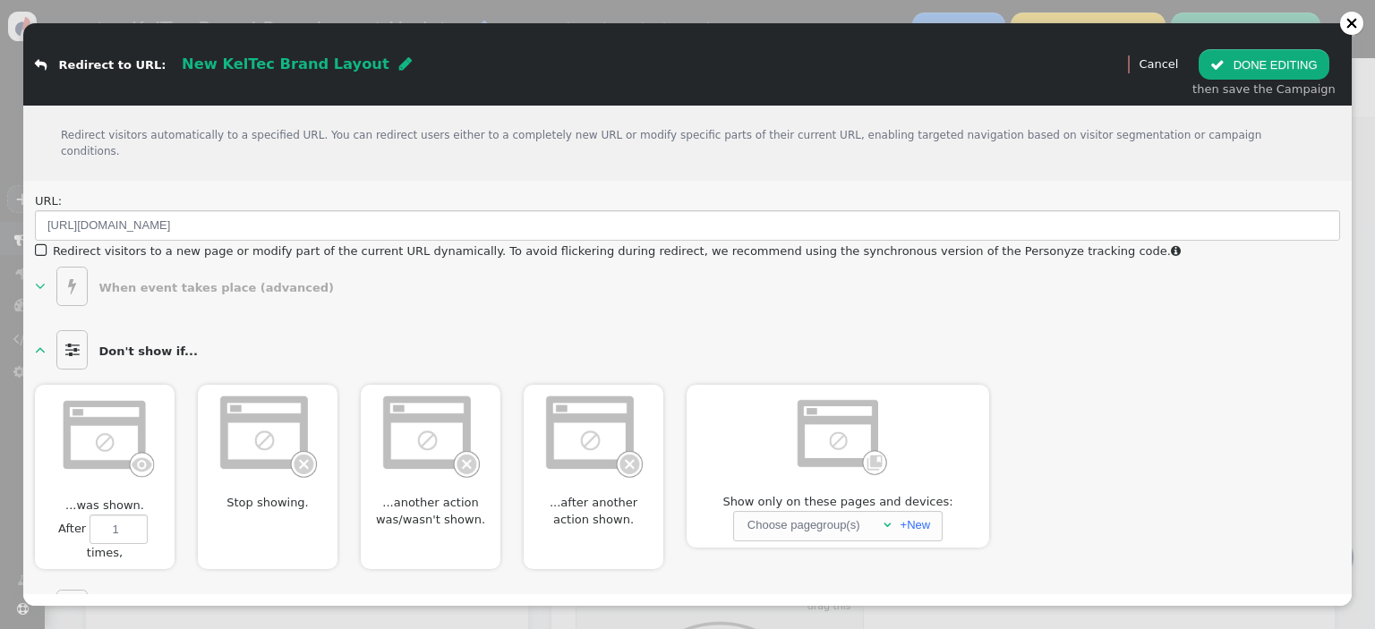
click at [1294, 59] on button " DONE EDITING" at bounding box center [1264, 64] width 130 height 30
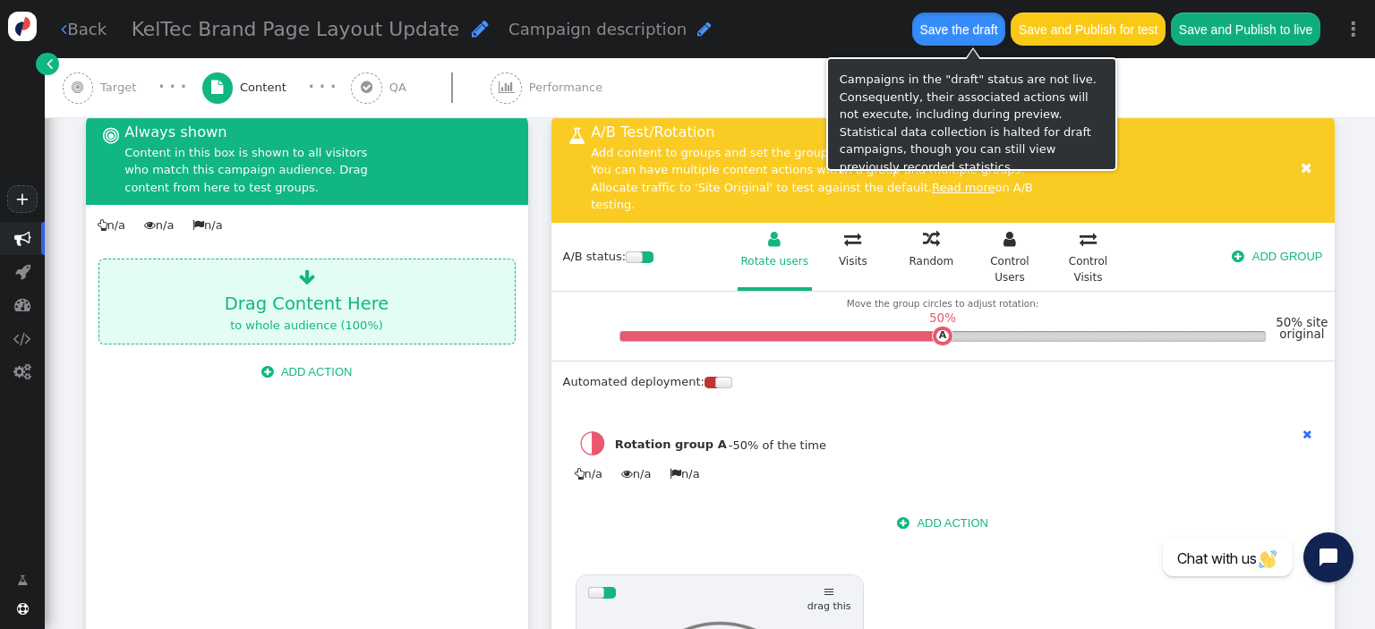
click at [979, 29] on button "Save the draft" at bounding box center [958, 29] width 93 height 32
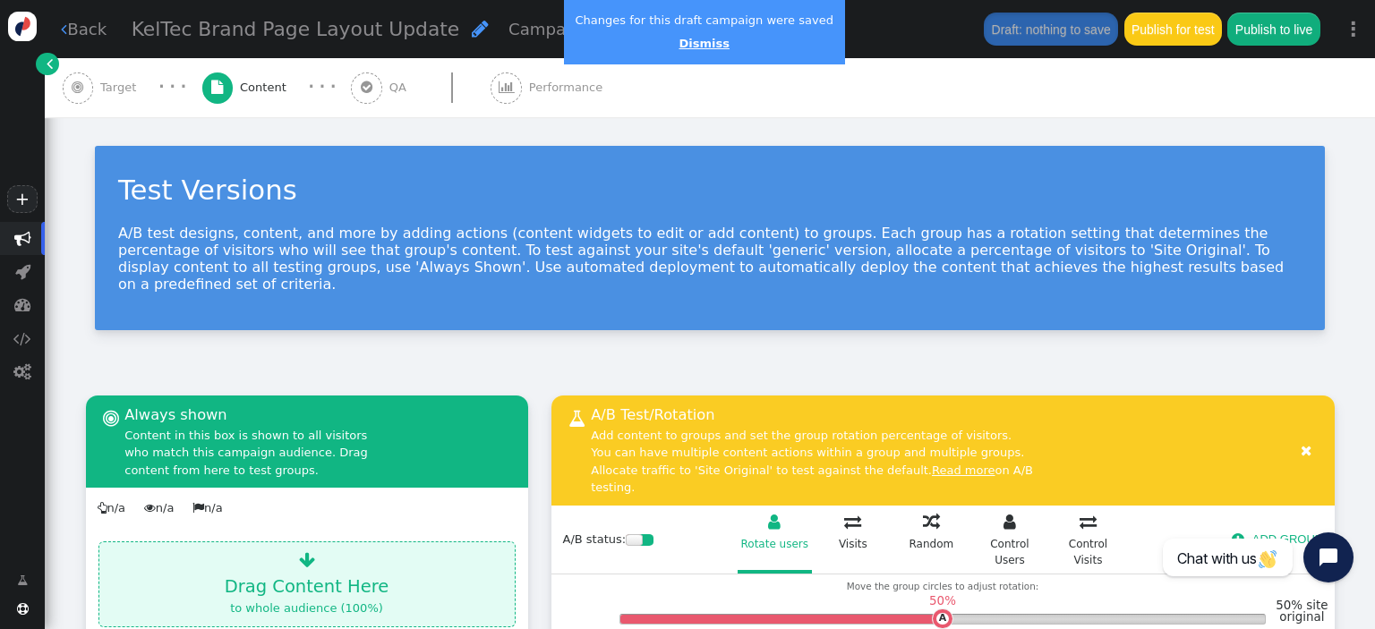
click at [679, 47] on link "Dismiss" at bounding box center [704, 43] width 50 height 13
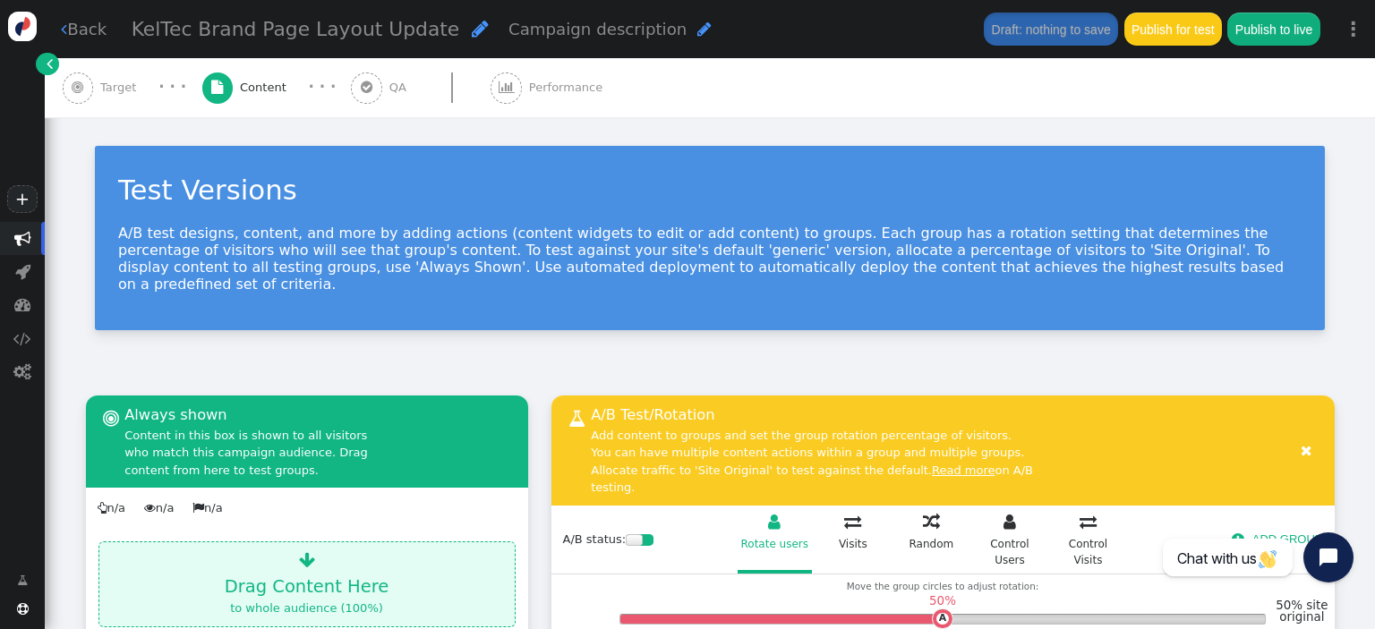
click at [1291, 24] on button "Publish to live" at bounding box center [1273, 29] width 92 height 32
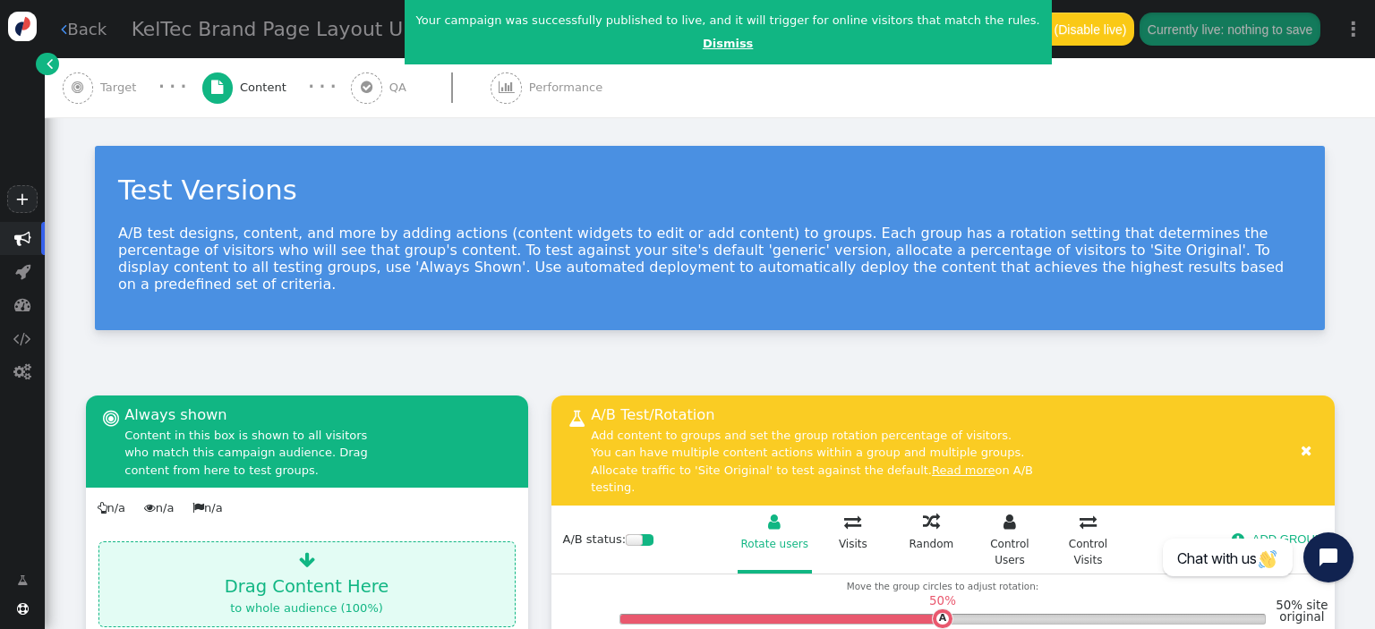
click at [703, 49] on link "Dismiss" at bounding box center [728, 43] width 50 height 13
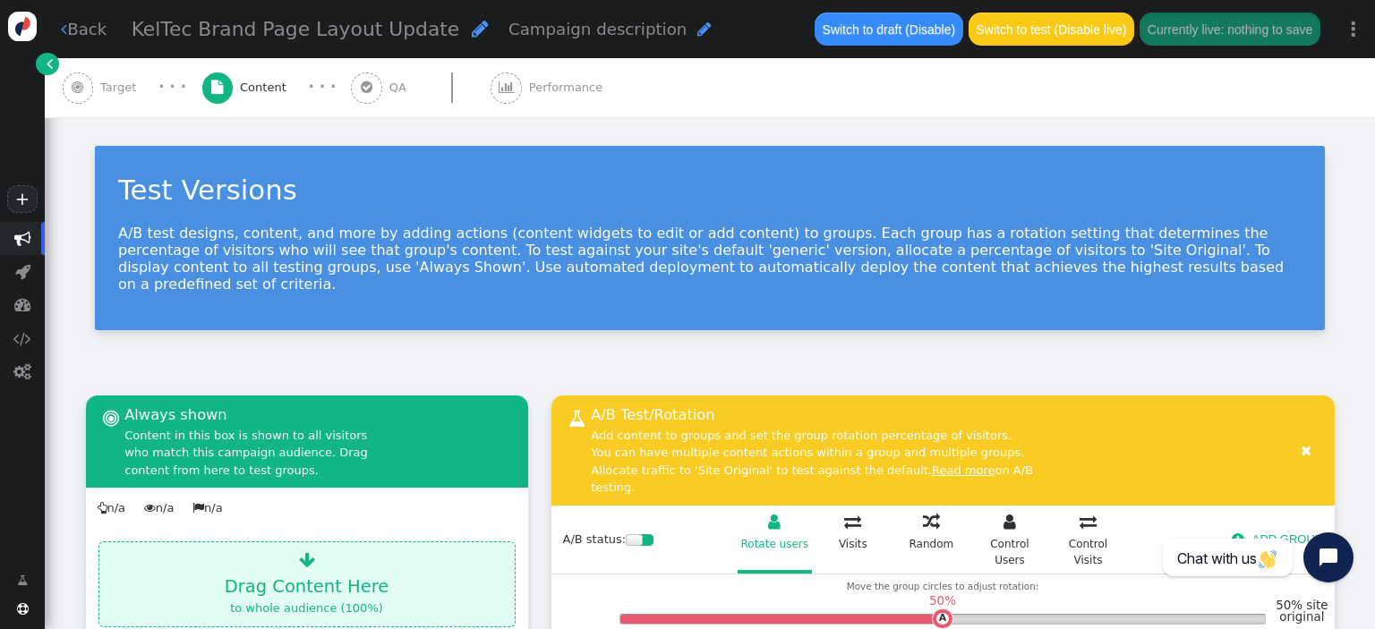
click at [88, 32] on link " Back" at bounding box center [84, 29] width 46 height 24
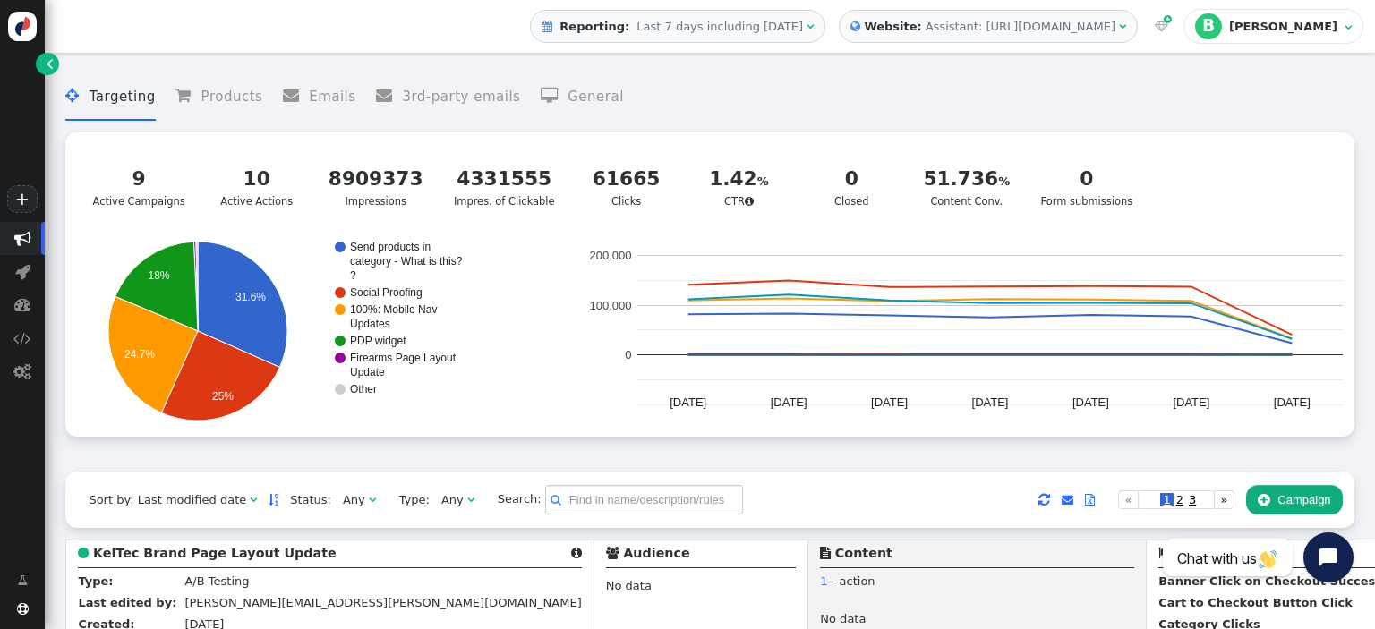
click at [1295, 495] on button " Campaign" at bounding box center [1294, 500] width 97 height 30
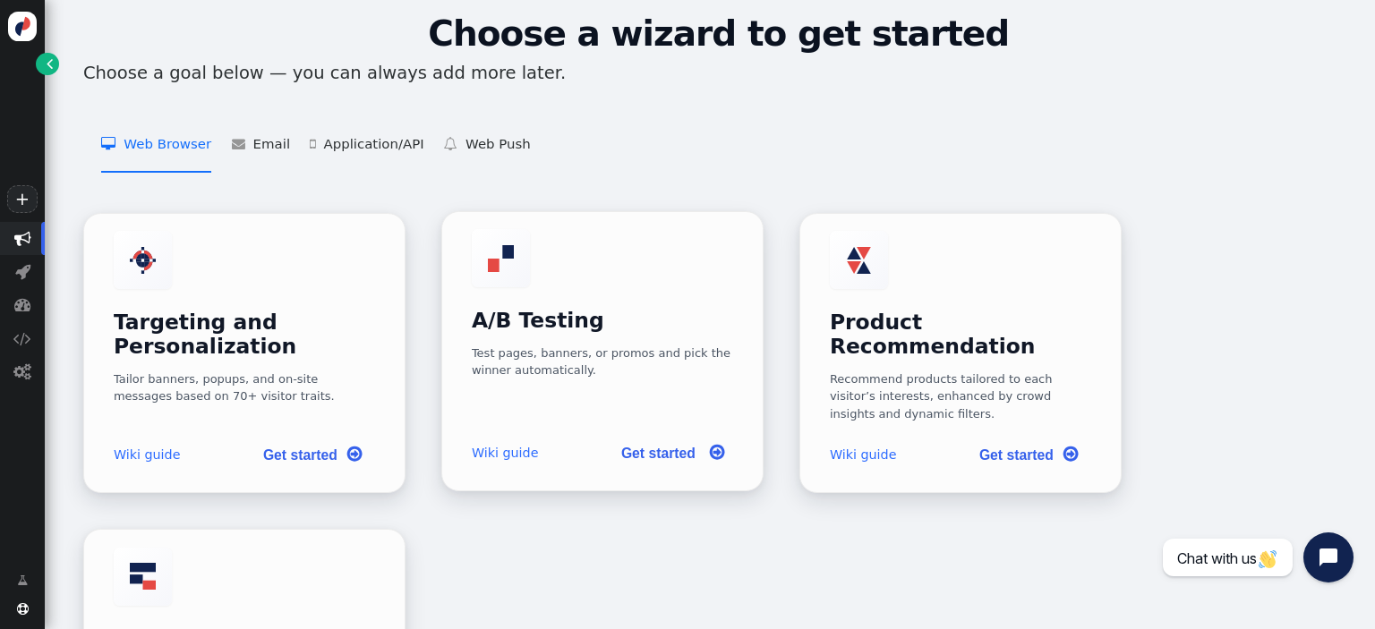
click at [580, 347] on div "Test pages, banners, or promos and pick the winner automatically." at bounding box center [603, 362] width 262 height 35
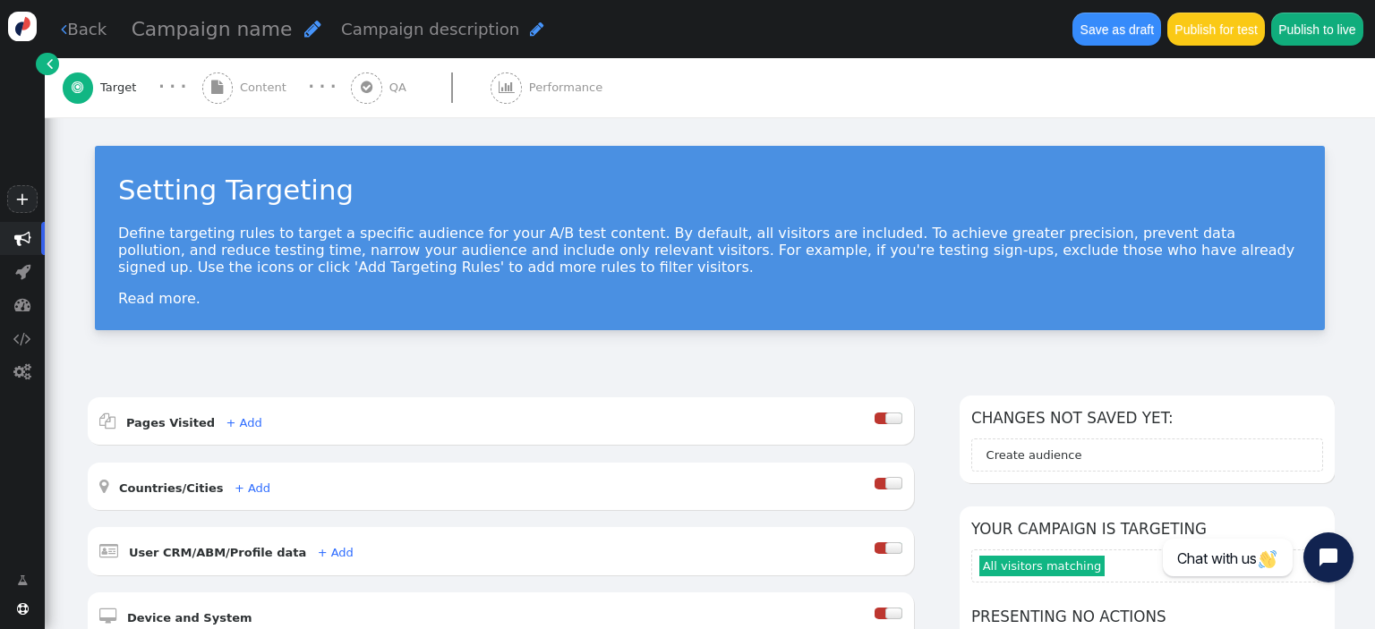
click at [280, 30] on div "Campaign name " at bounding box center [227, 29] width 191 height 30
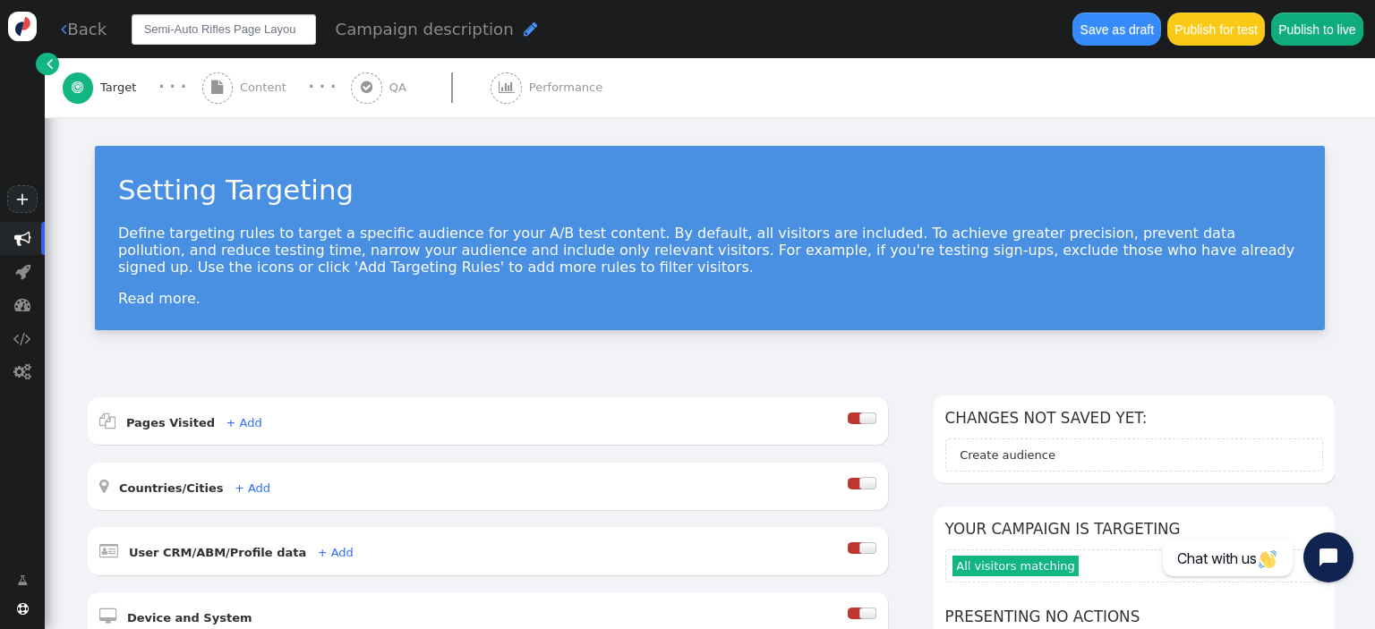
type input "Semi-Auto Rifles Page Layout"
click at [449, 353] on div "Setting Targeting Define targeting rules to target a specific audience for your…" at bounding box center [710, 244] width 1330 height 255
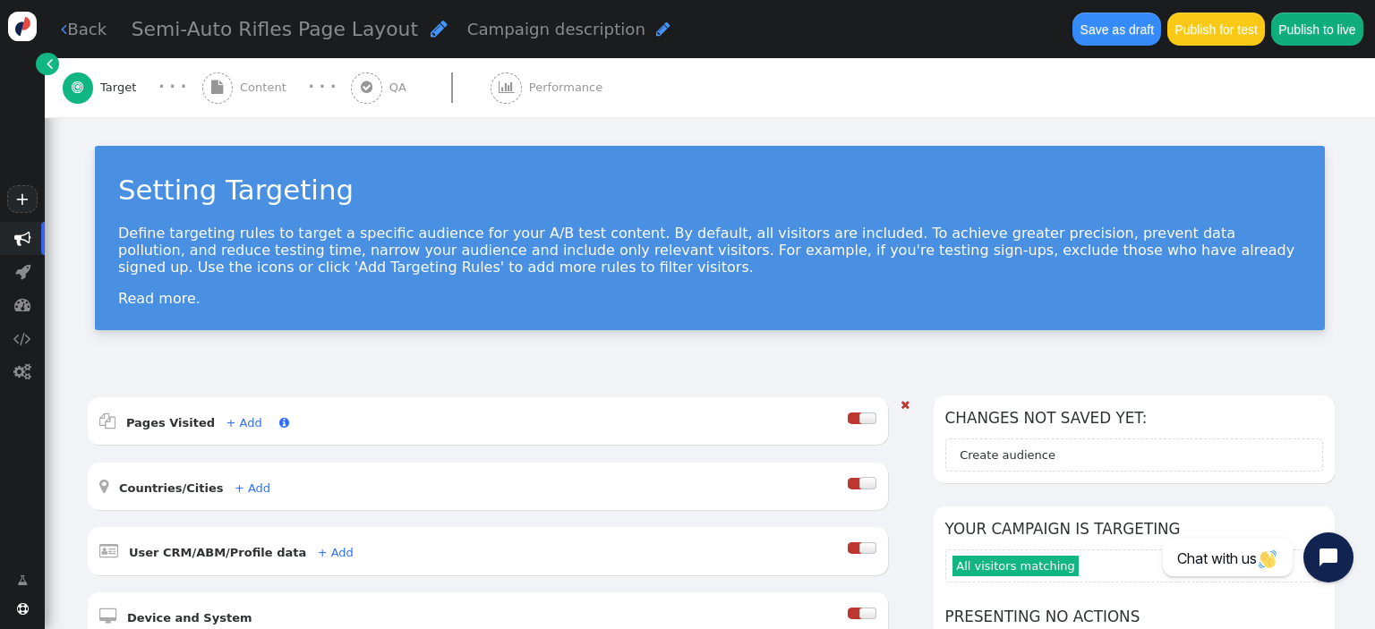
click at [235, 426] on link "+ Add" at bounding box center [244, 422] width 36 height 13
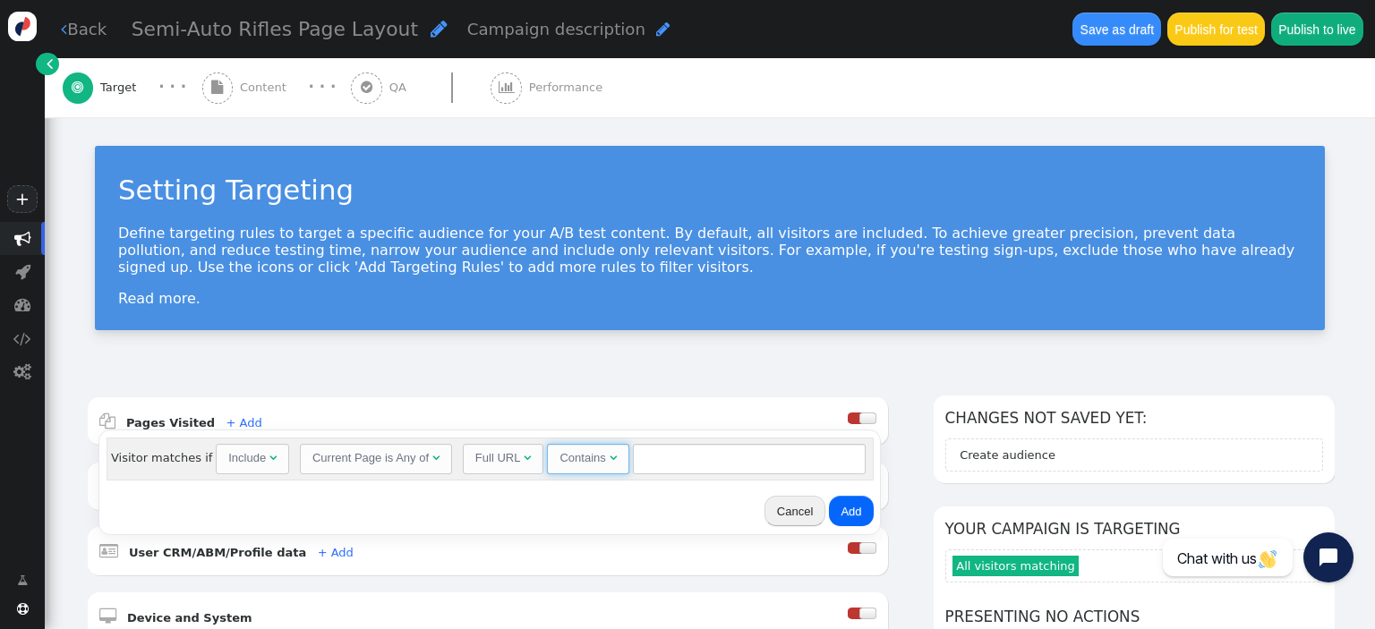
click at [610, 460] on span "" at bounding box center [613, 458] width 7 height 12
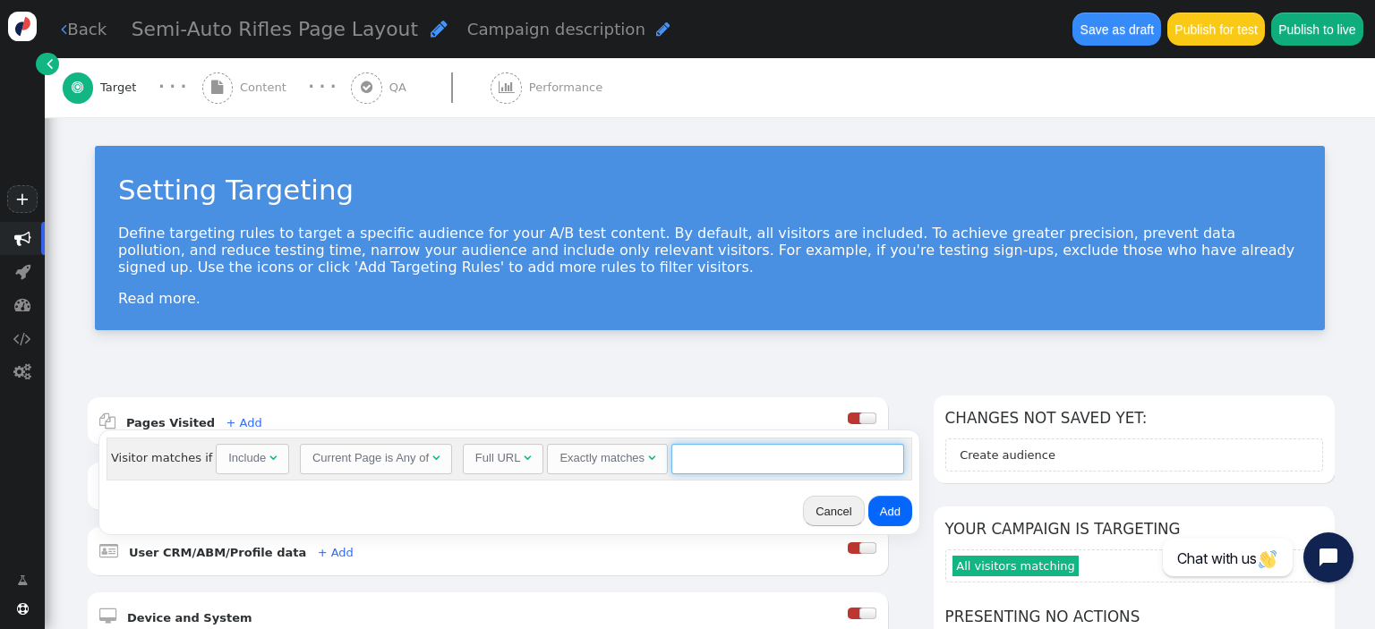
click at [690, 460] on input "text" at bounding box center [787, 459] width 233 height 30
paste input "[URL][DOMAIN_NAME]"
type input "[URL][DOMAIN_NAME]"
click at [693, 417] on div " Pages Visited + Add " at bounding box center [473, 421] width 749 height 24
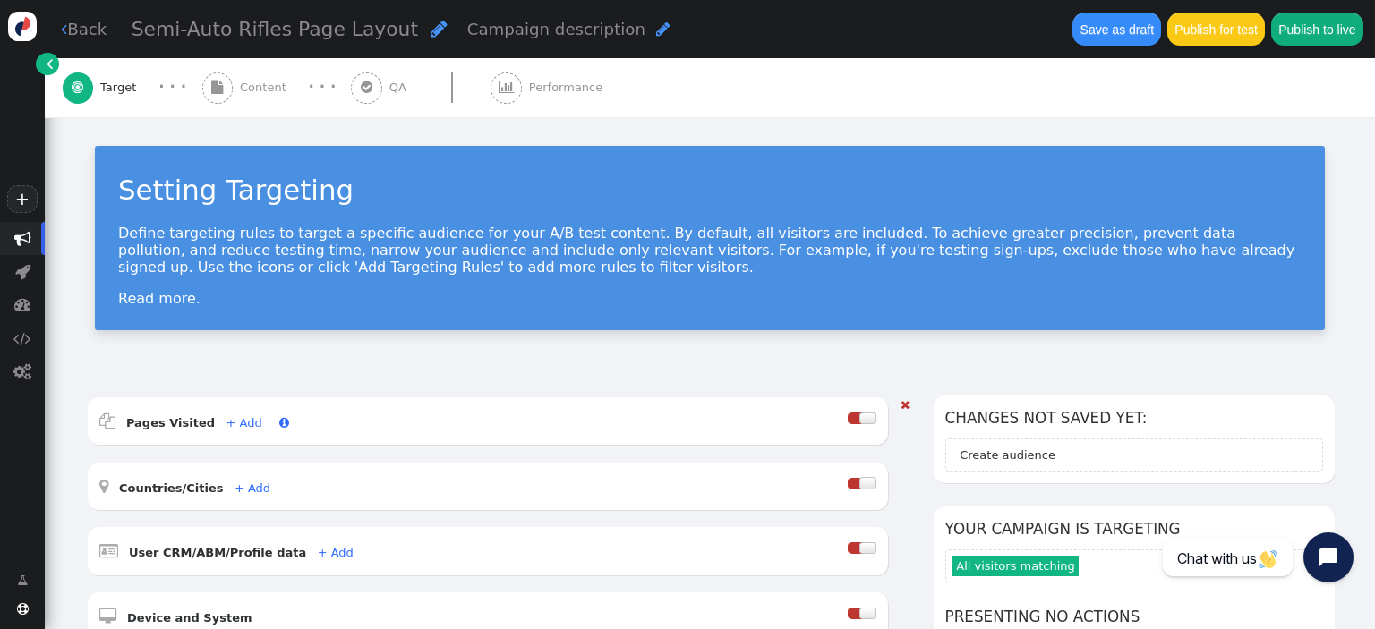
click at [238, 425] on link "+ Add" at bounding box center [244, 422] width 36 height 13
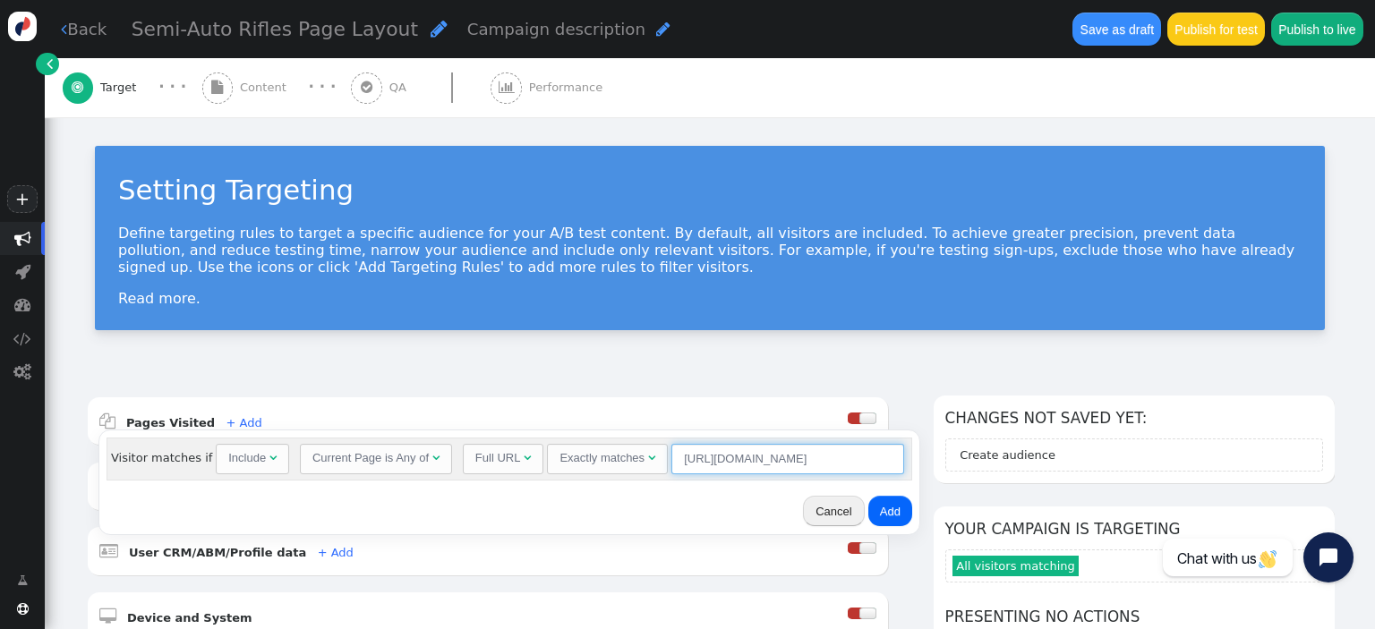
click at [692, 458] on input "[URL][DOMAIN_NAME]" at bounding box center [787, 459] width 233 height 30
click at [886, 510] on button "Add" at bounding box center [890, 511] width 44 height 30
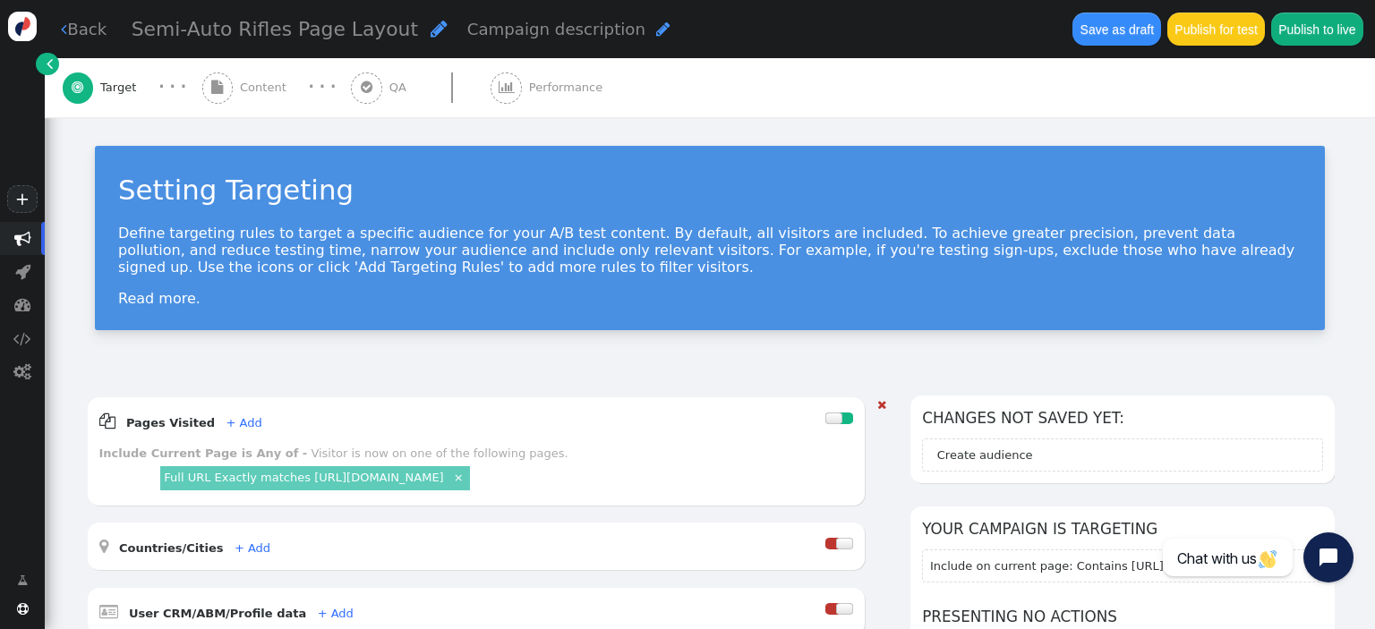
scroll to position [0, 0]
click at [236, 94] on div " Content" at bounding box center [247, 87] width 91 height 59
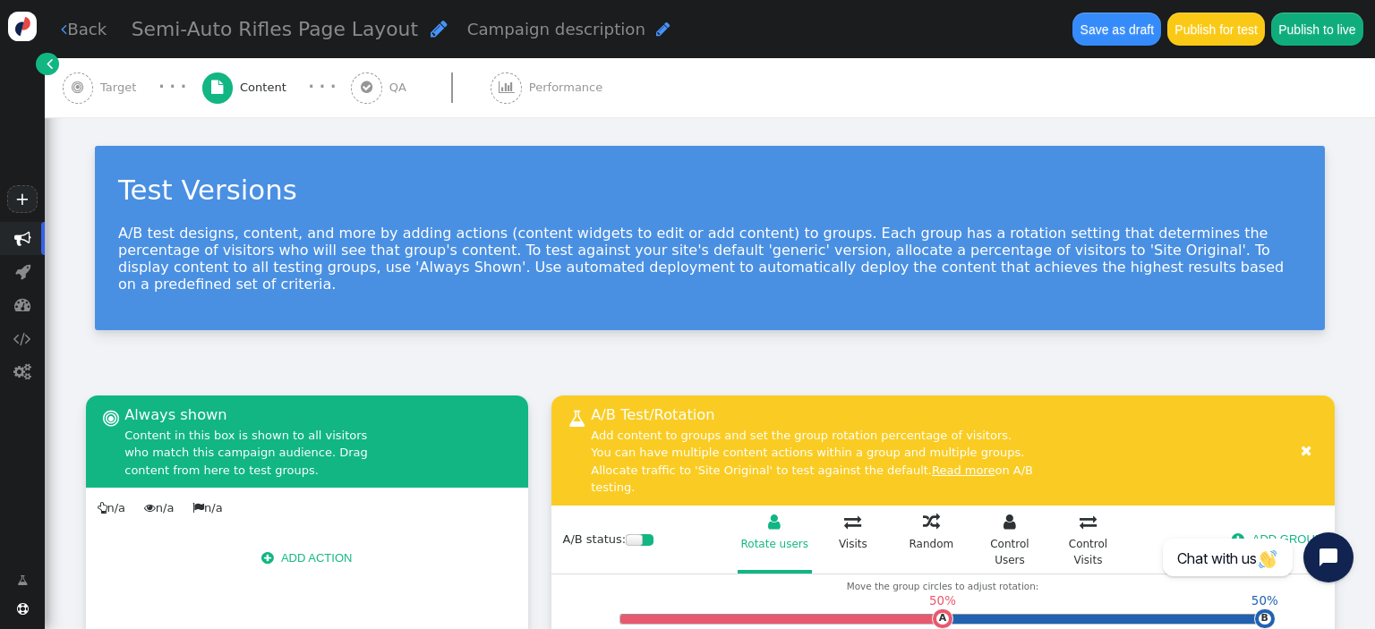
scroll to position [310, 0]
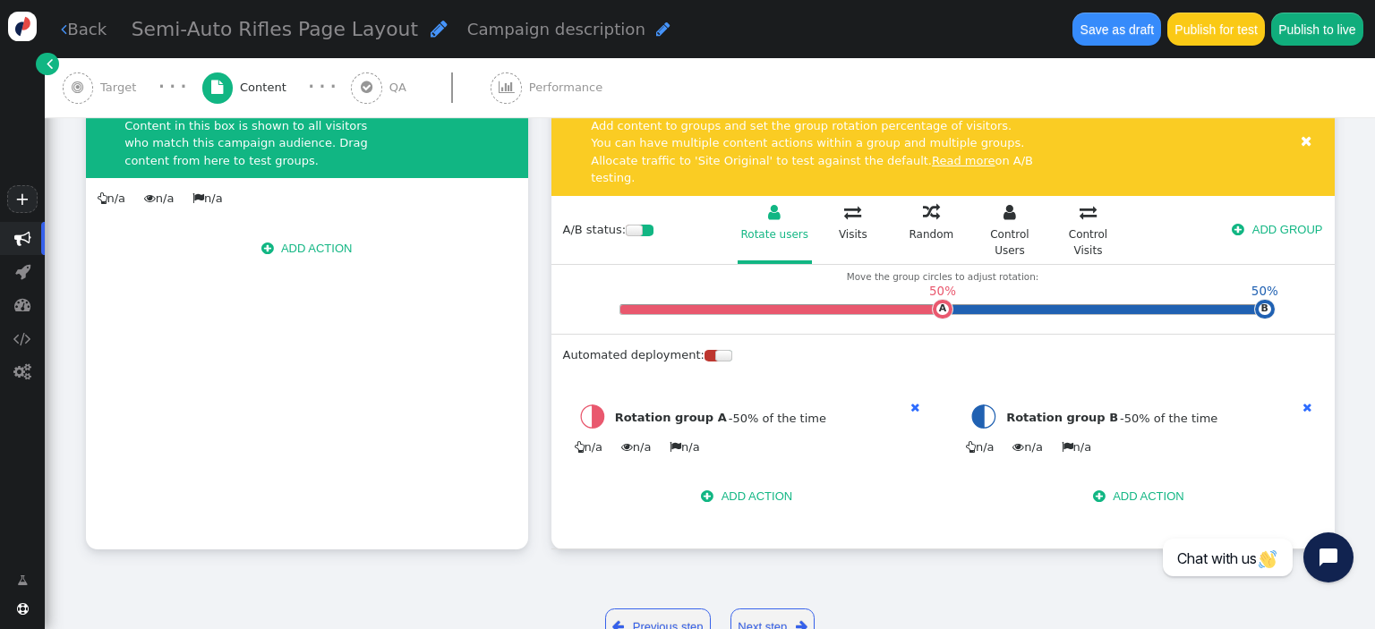
click at [1305, 402] on span "" at bounding box center [1307, 408] width 9 height 12
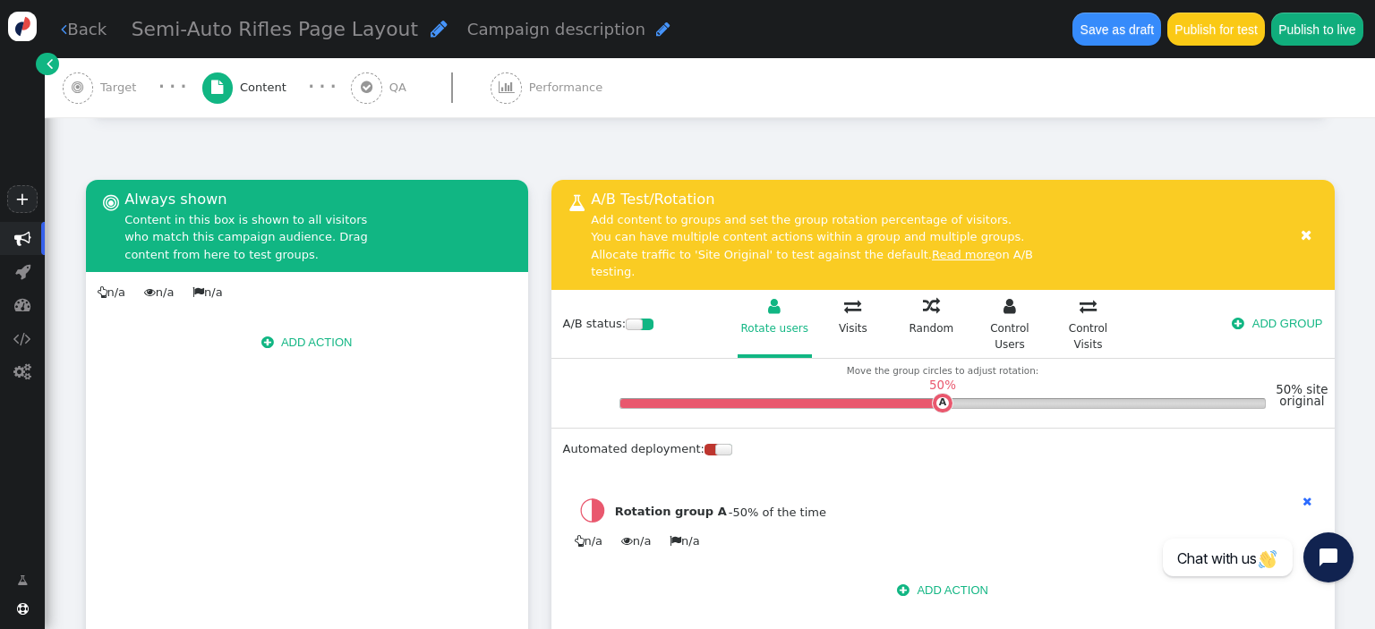
scroll to position [215, 0]
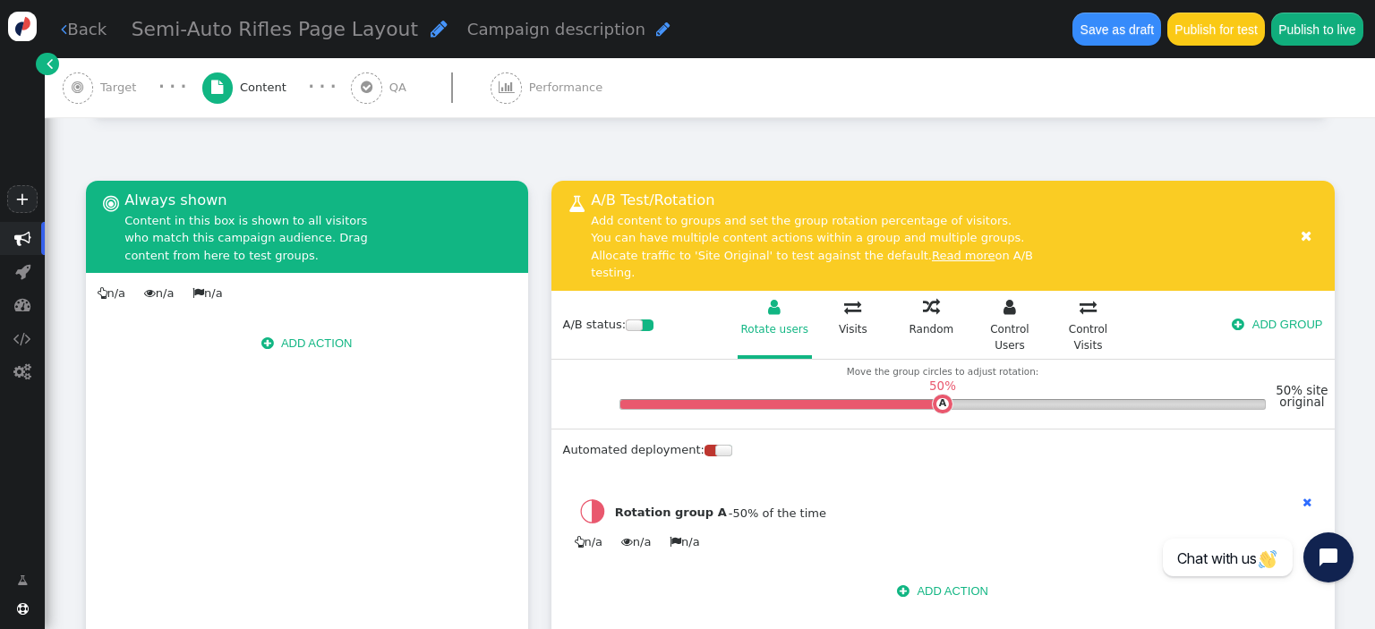
click at [944, 577] on button " ADD ACTION" at bounding box center [942, 592] width 115 height 30
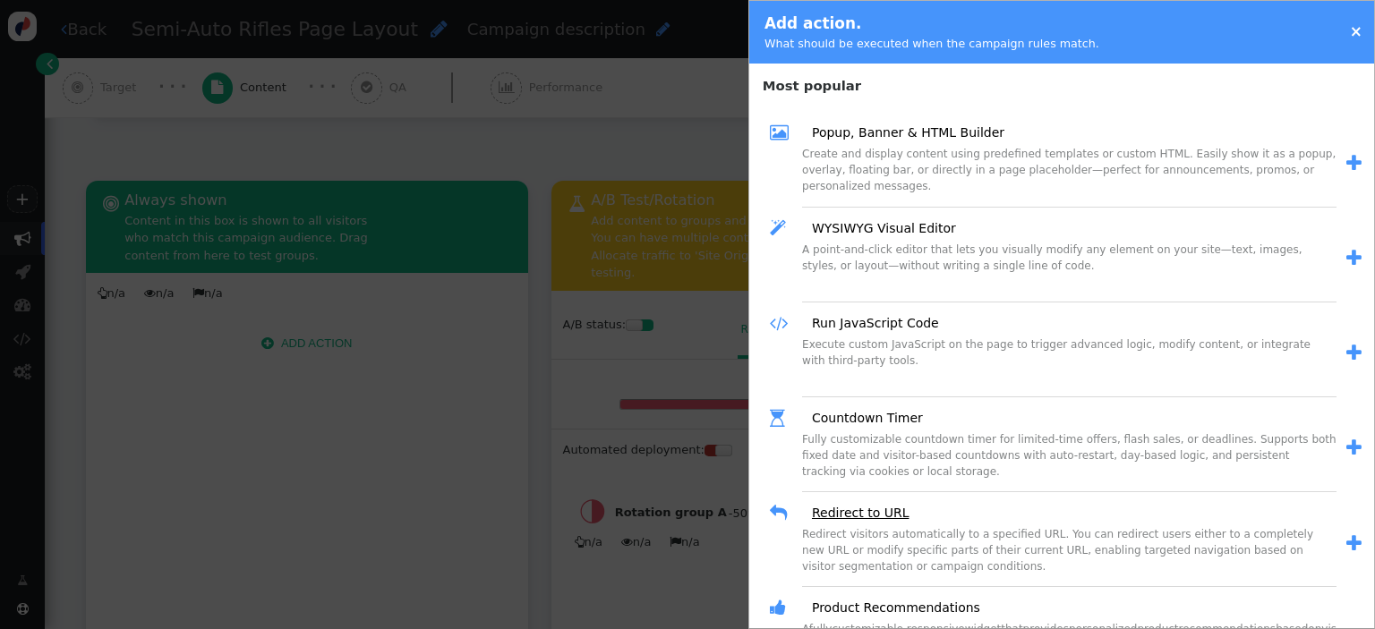
click at [847, 509] on link "Redirect to URL" at bounding box center [853, 513] width 109 height 19
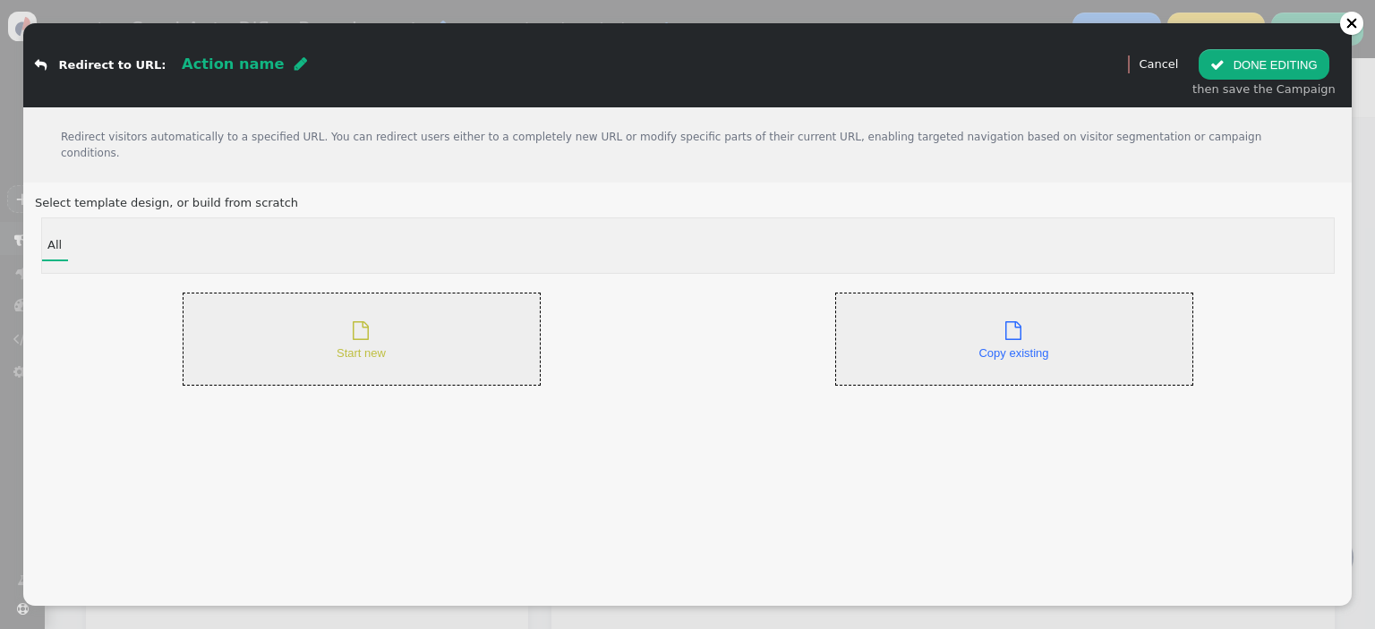
click at [371, 324] on div " Start new" at bounding box center [361, 340] width 49 height 46
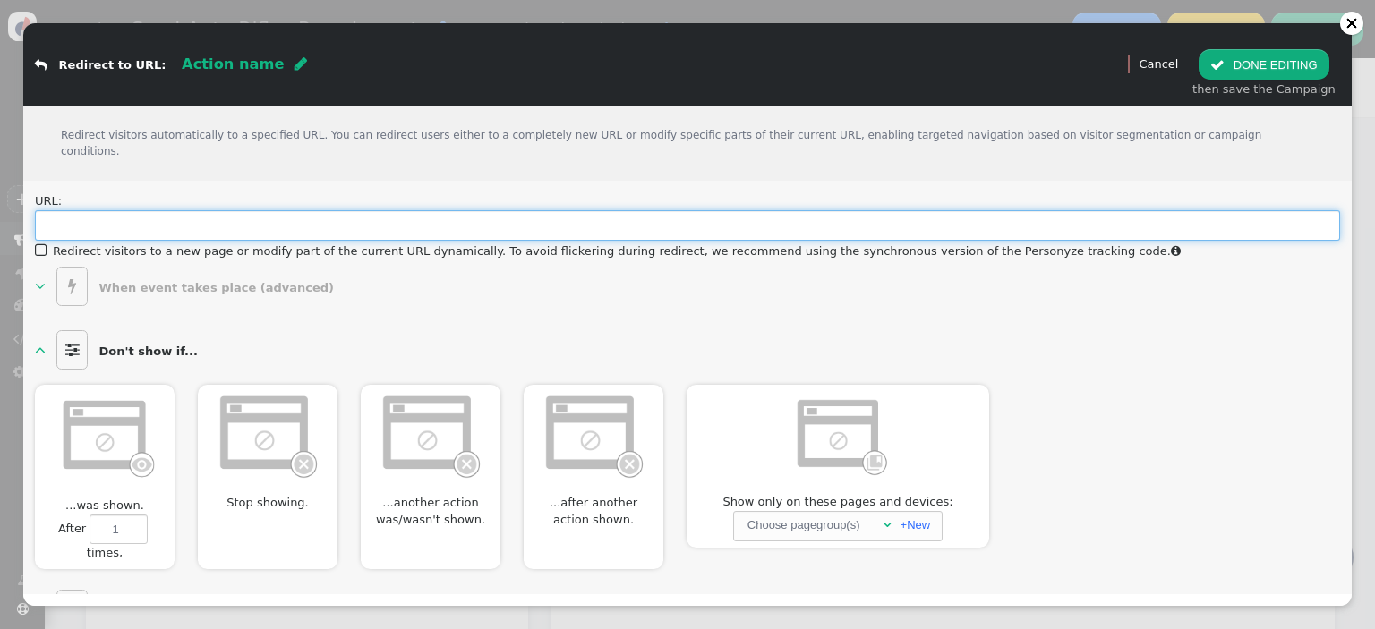
click at [328, 210] on input "text" at bounding box center [687, 225] width 1305 height 30
paste input "[URL][DOMAIN_NAME]"
type input "[URL][DOMAIN_NAME]"
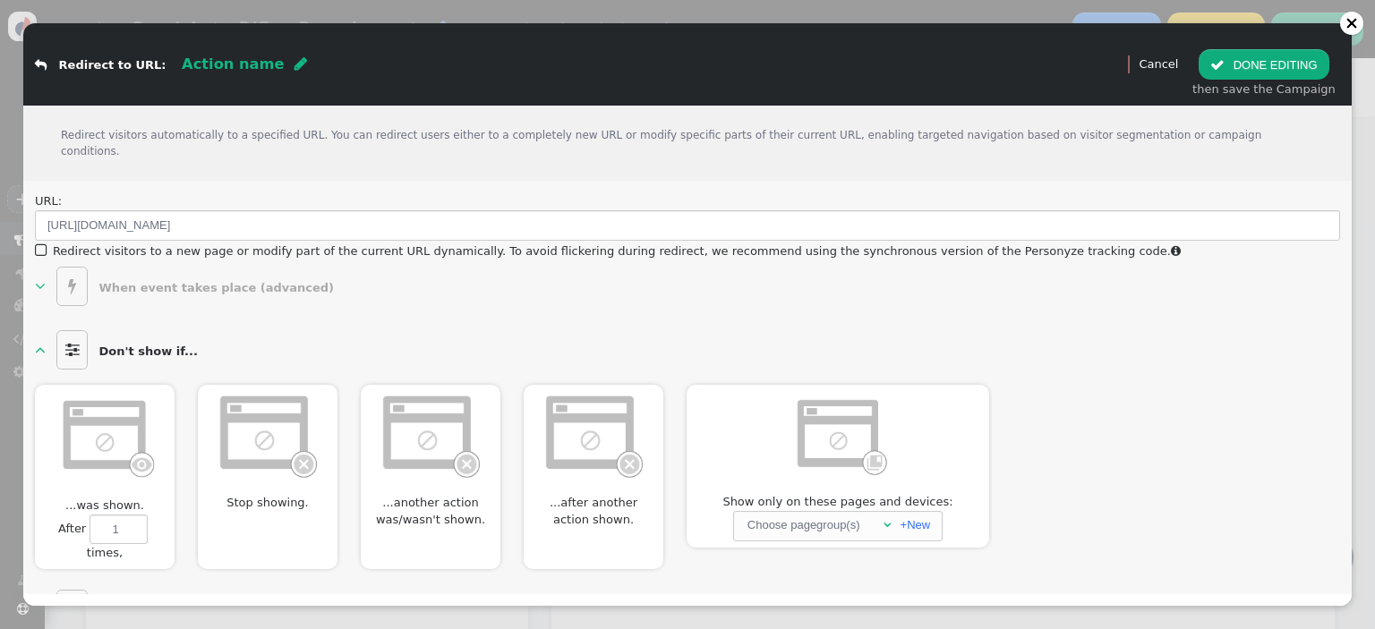
click at [295, 66] on span "" at bounding box center [301, 63] width 13 height 14
click at [267, 60] on input "text" at bounding box center [274, 64] width 184 height 30
click at [188, 64] on input "Semi-Auto Page Layout" at bounding box center [274, 64] width 184 height 30
type input "New Semi-Auto Page Layout"
click at [1277, 65] on button " DONE EDITING" at bounding box center [1264, 64] width 130 height 30
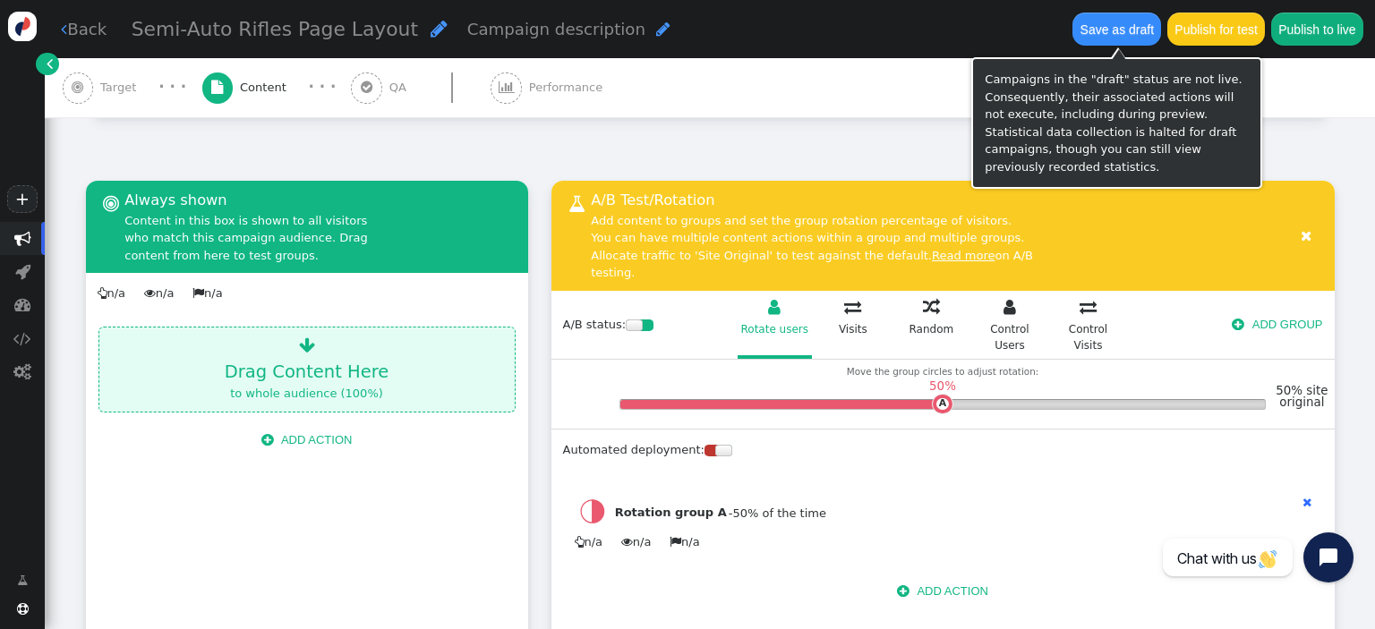
click at [1124, 34] on button "Save as draft" at bounding box center [1117, 29] width 89 height 32
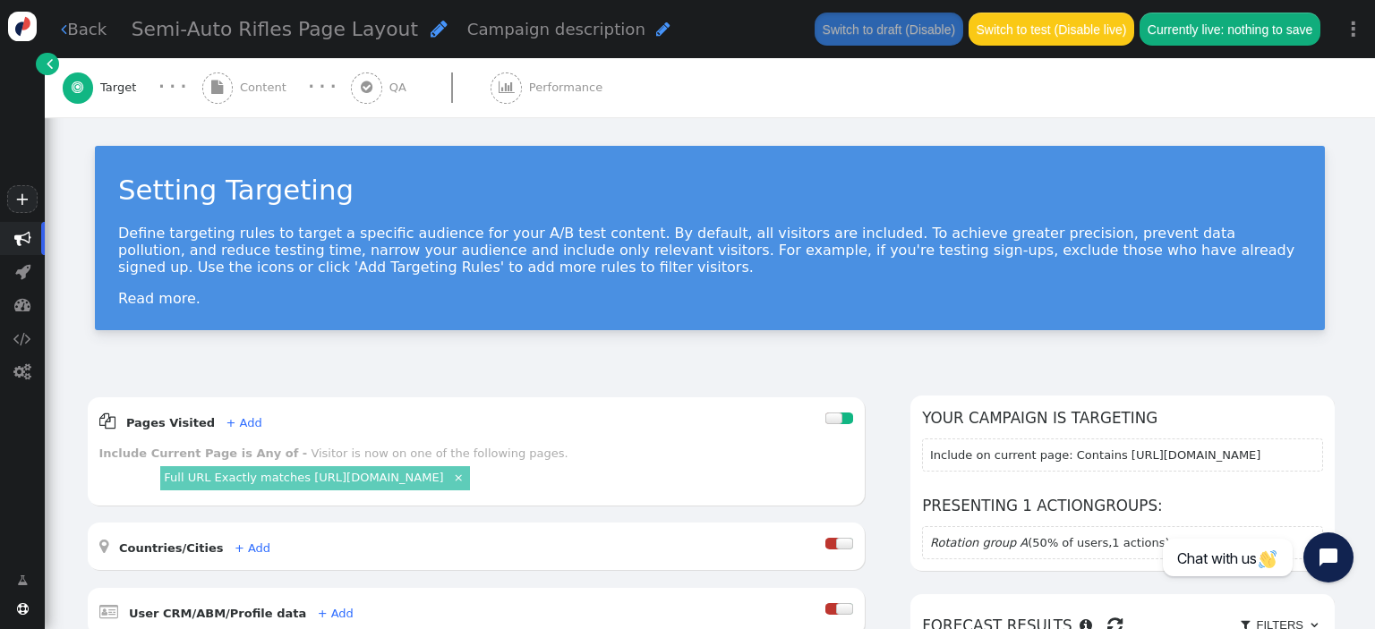
click at [91, 21] on link " Back" at bounding box center [84, 29] width 46 height 24
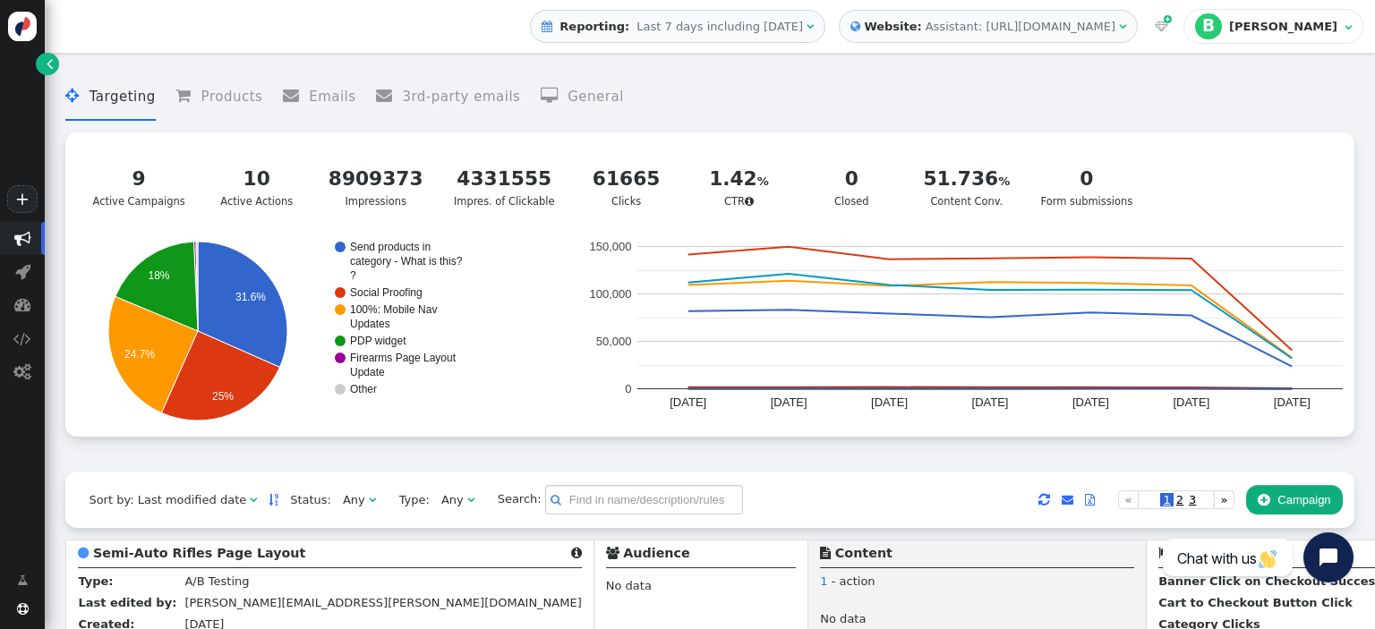
click at [783, 90] on menu " Targeting  Products  Emails  3rd-party emails  General" at bounding box center [709, 96] width 1288 height 47
click at [803, 29] on span "Last 7 days including [DATE]" at bounding box center [720, 26] width 167 height 13
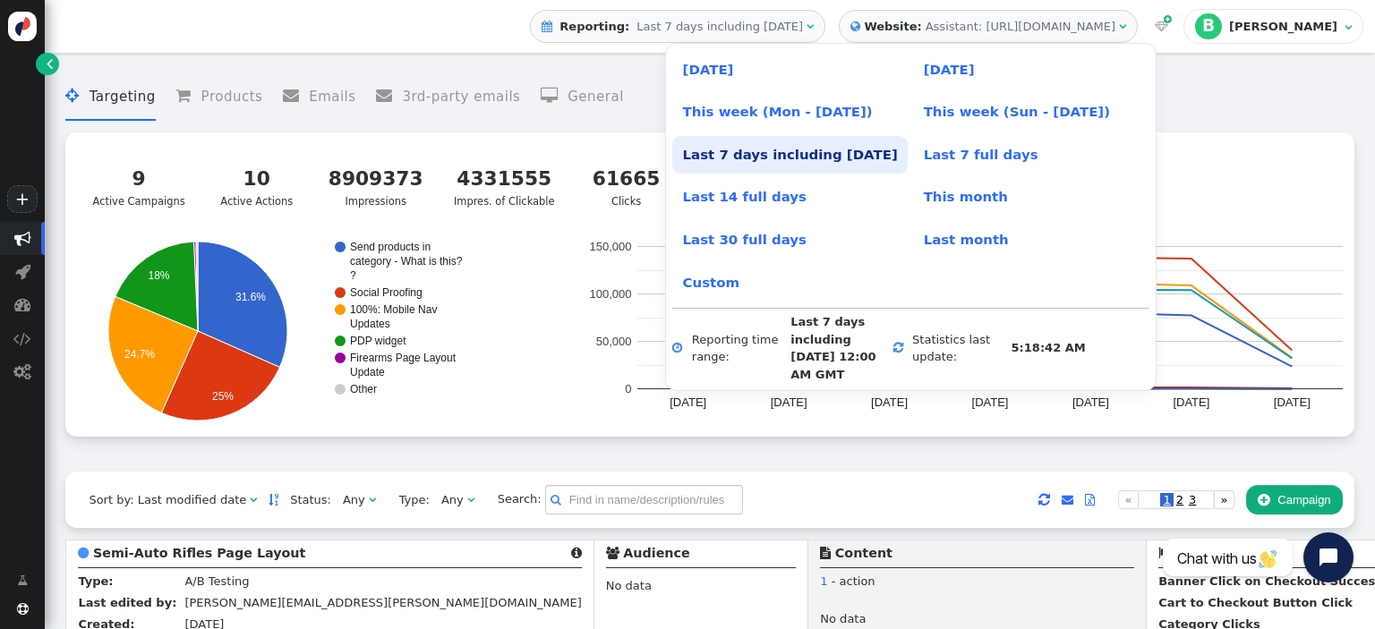
click at [1140, 97] on menu " Targeting  Products  Emails  3rd-party emails  General" at bounding box center [709, 96] width 1288 height 47
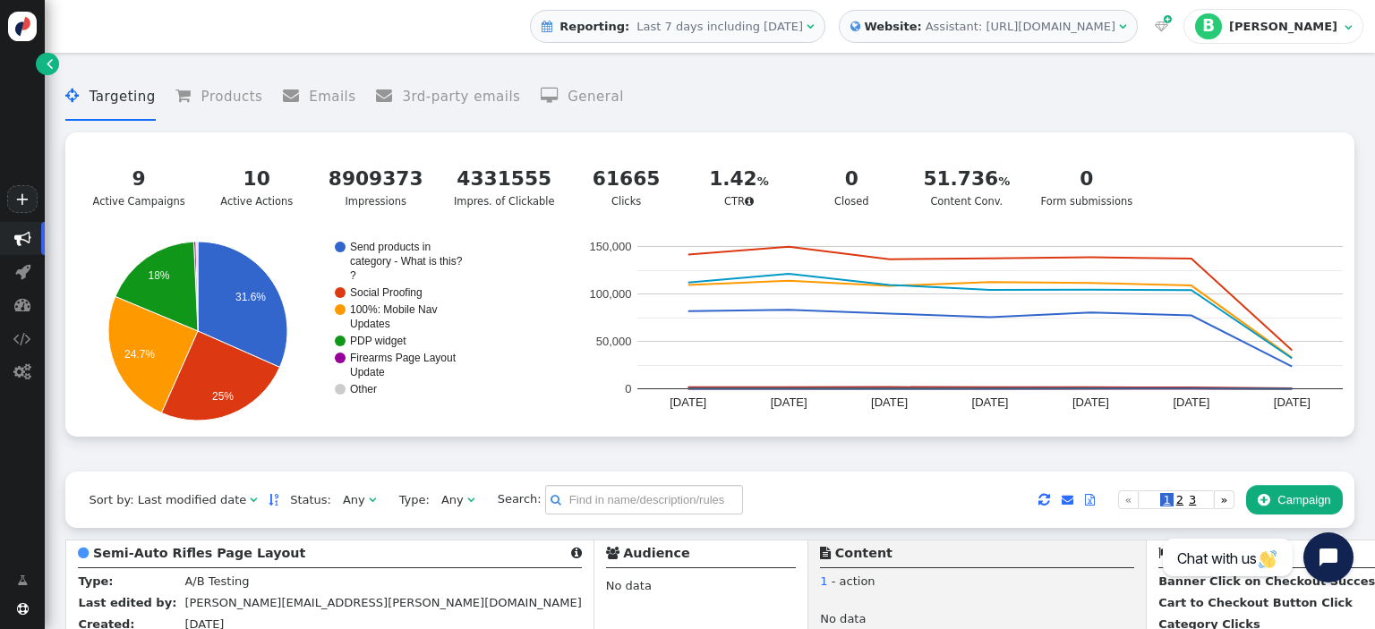
click at [1126, 23] on span "" at bounding box center [1122, 27] width 7 height 12
click at [1271, 93] on menu " Targeting  Products  Emails  3rd-party emails  General" at bounding box center [709, 96] width 1288 height 47
click at [1116, 23] on div "Assistant: [URL][DOMAIN_NAME]" at bounding box center [1021, 27] width 190 height 18
click at [803, 28] on span "Last 7 days including [DATE]" at bounding box center [720, 26] width 167 height 13
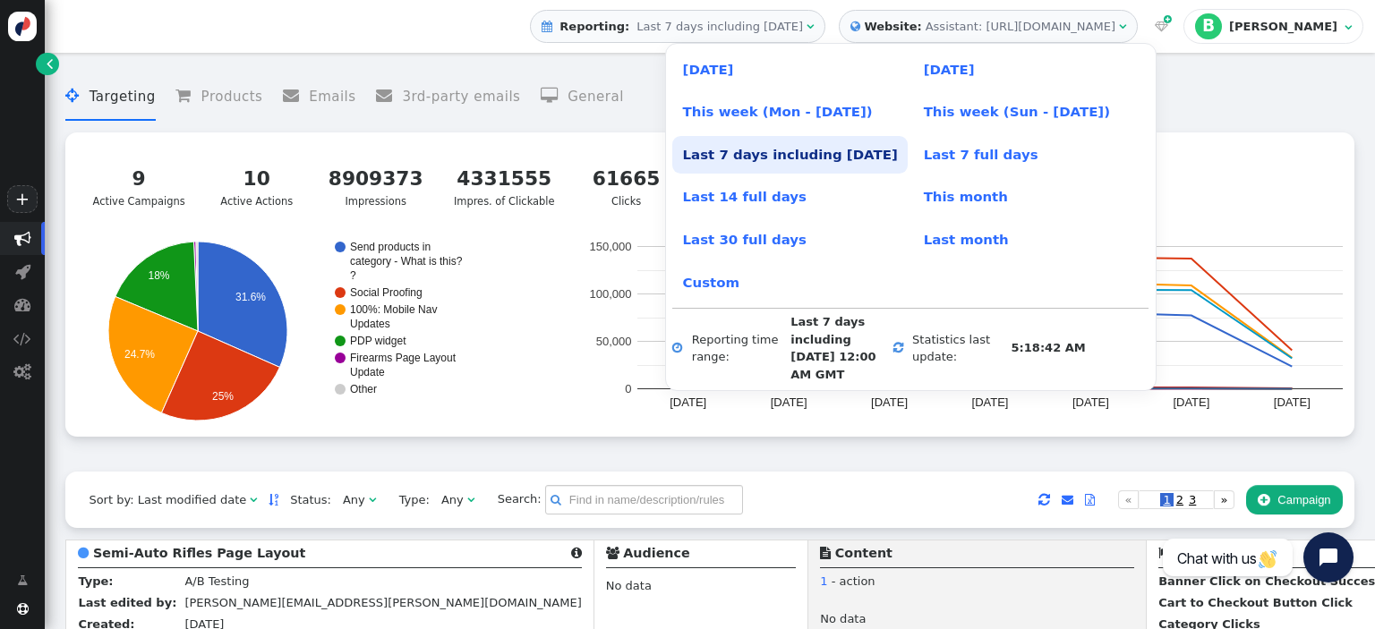
click at [1204, 109] on menu " Targeting  Products  Emails  3rd-party emails  General" at bounding box center [709, 96] width 1288 height 47
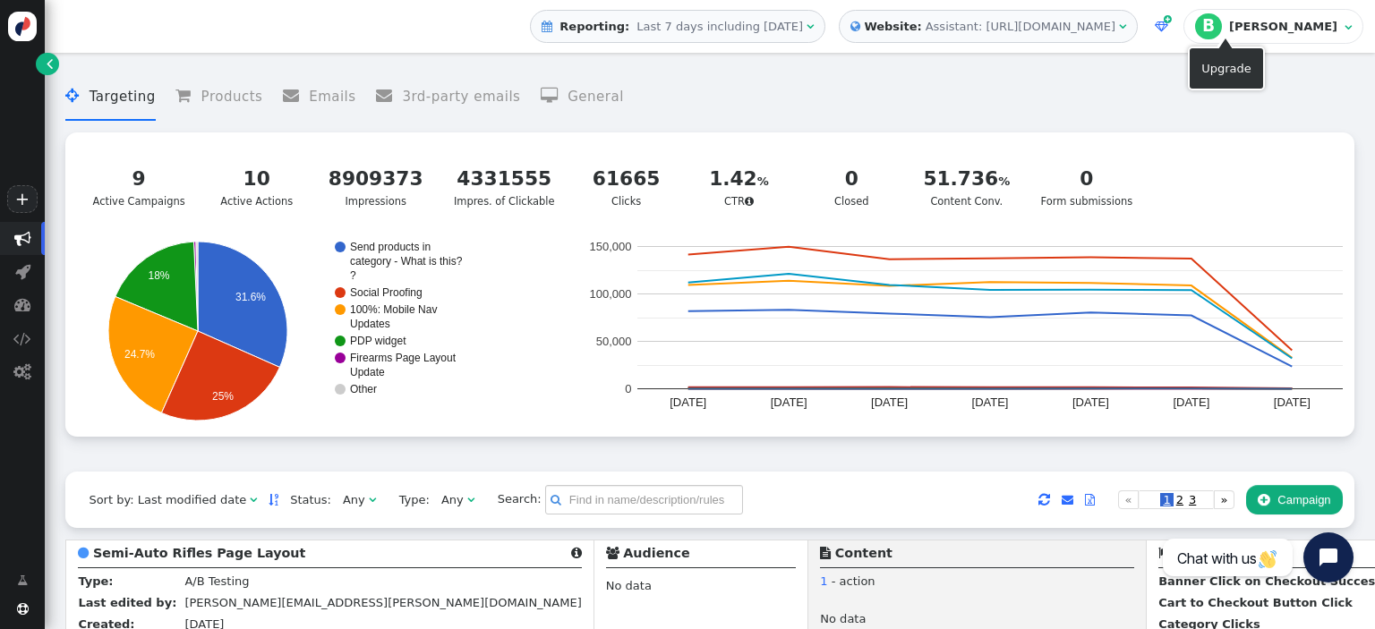
click at [1168, 23] on span "" at bounding box center [1161, 27] width 13 height 12
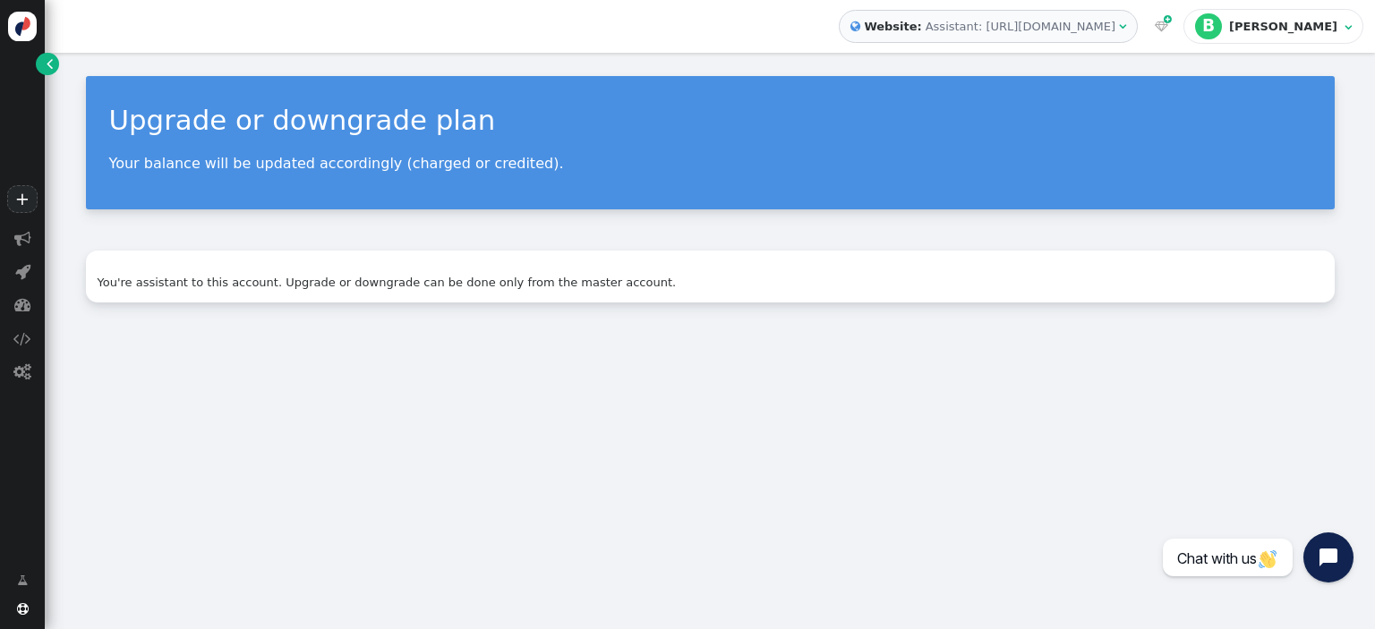
click at [51, 59] on span "" at bounding box center [50, 64] width 6 height 18
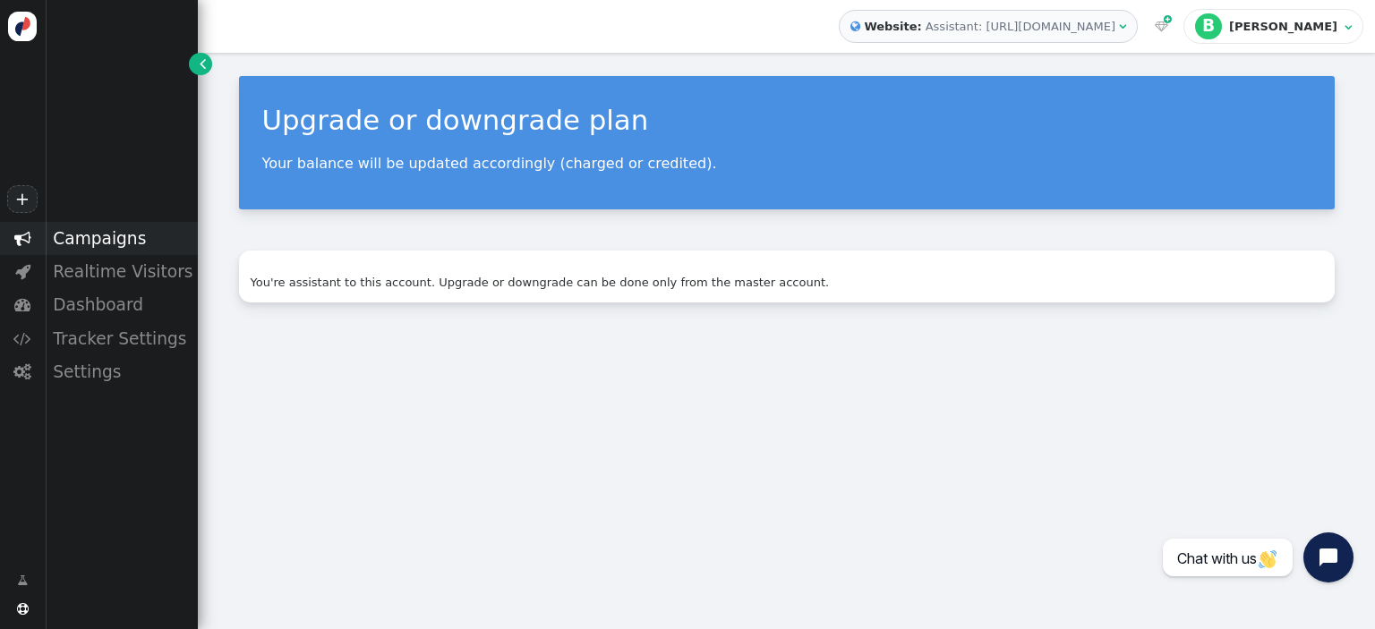
click at [93, 230] on div "Campaigns" at bounding box center [121, 238] width 153 height 33
